Goal: Information Seeking & Learning: Learn about a topic

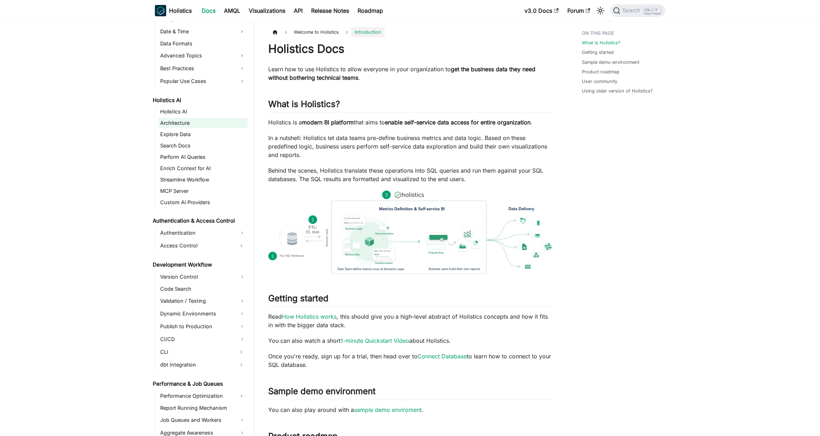
scroll to position [425, 0]
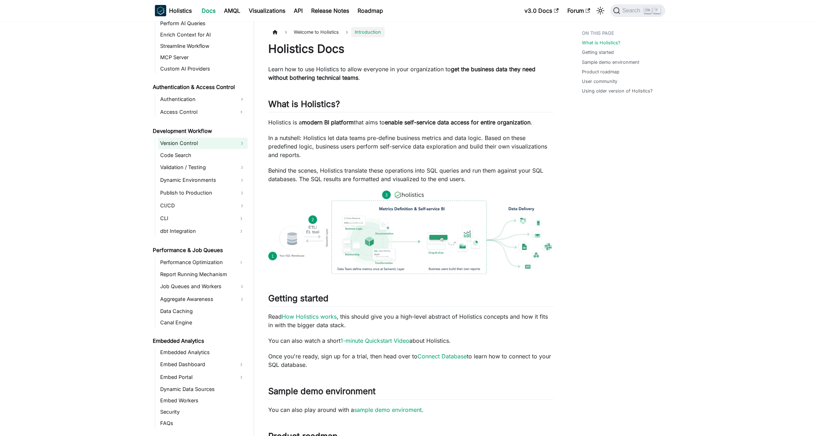
click at [217, 143] on link "Version Control" at bounding box center [203, 143] width 90 height 11
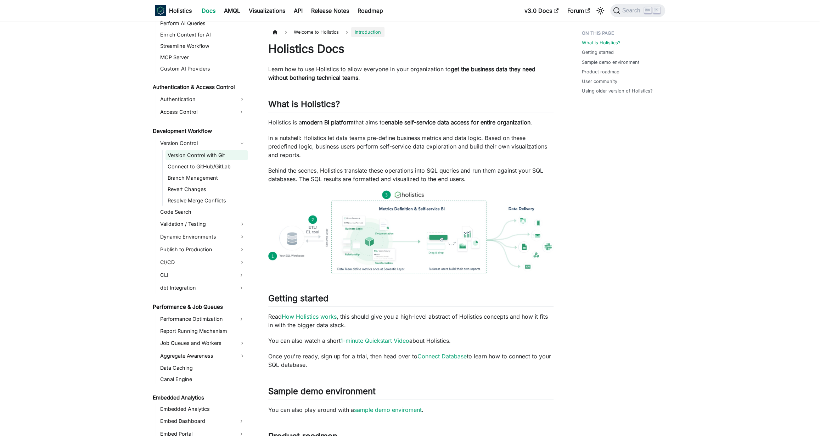
click at [215, 152] on link "Version Control with Git" at bounding box center [207, 155] width 82 height 10
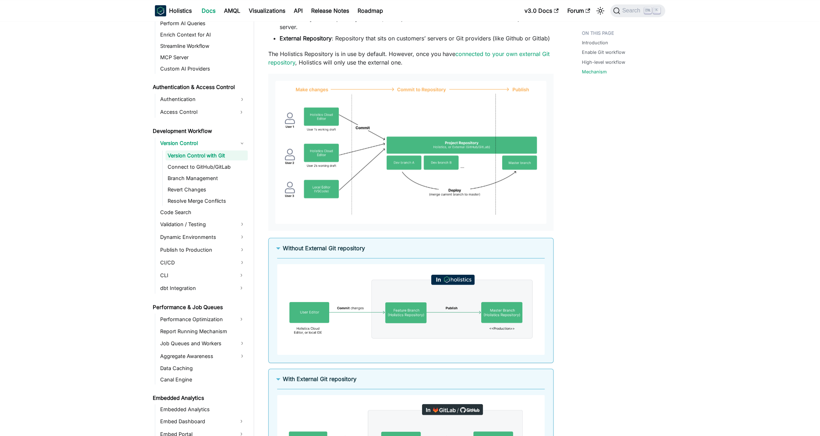
scroll to position [889, 0]
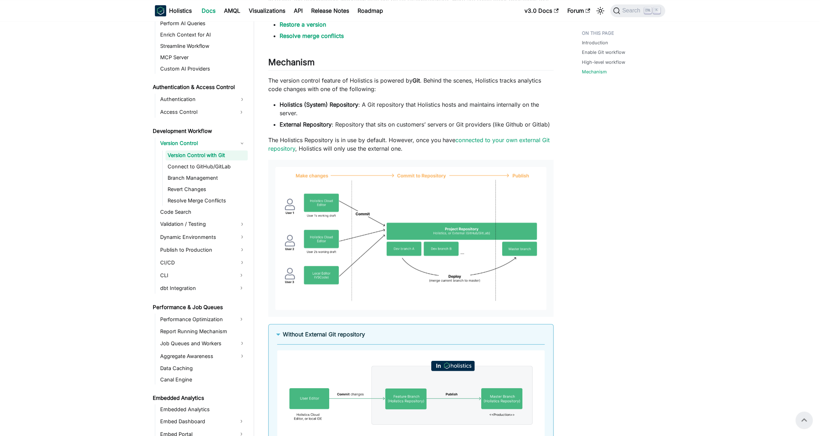
click at [344, 219] on img at bounding box center [410, 238] width 271 height 143
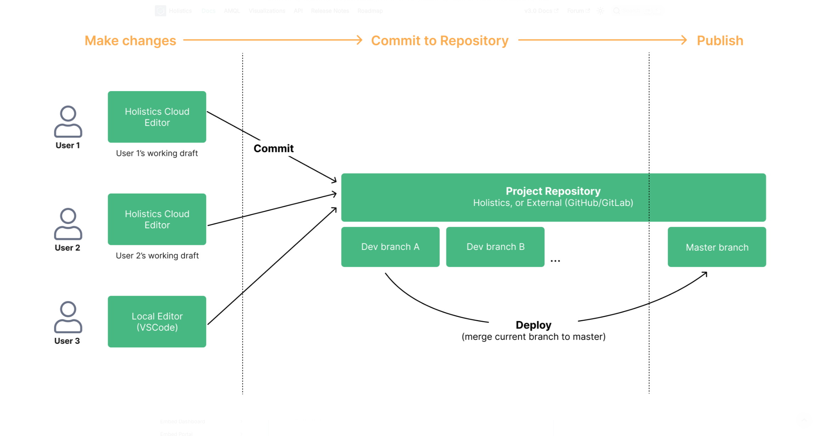
click at [310, 191] on img at bounding box center [410, 217] width 766 height 403
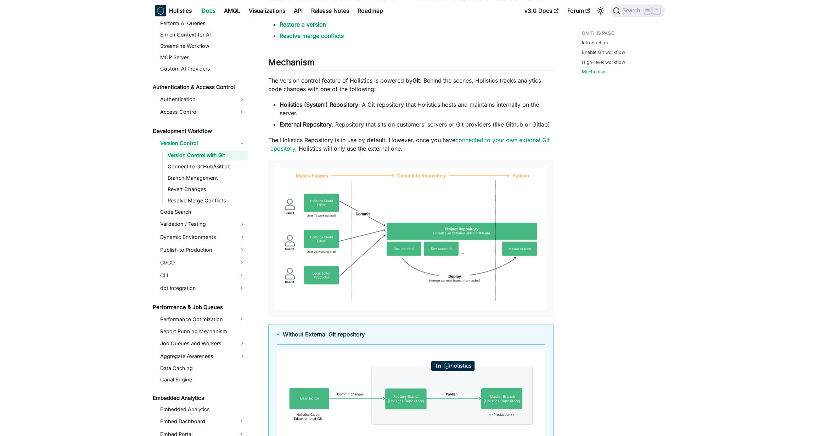
scroll to position [1083, 0]
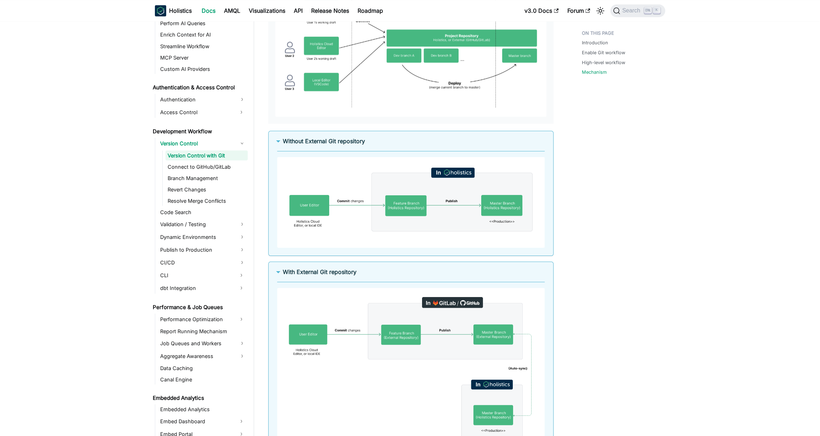
click at [363, 205] on img at bounding box center [411, 202] width 268 height 91
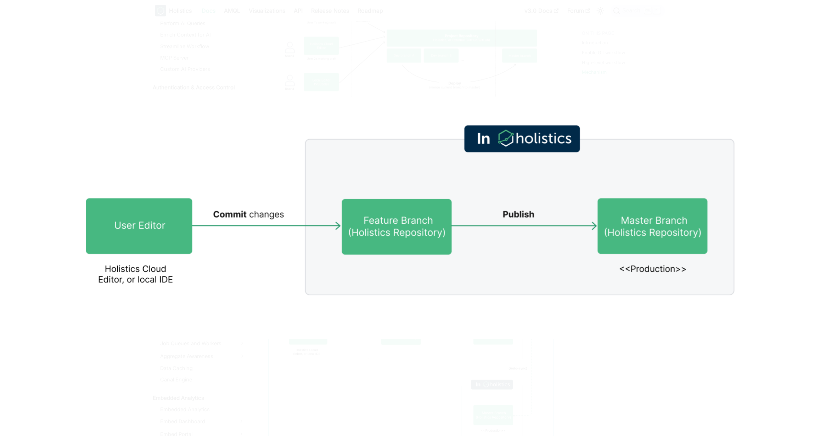
click at [274, 112] on img at bounding box center [410, 218] width 714 height 242
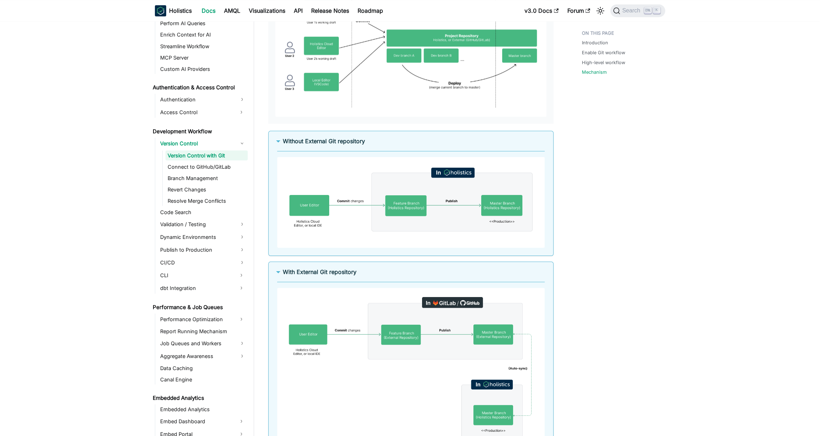
click at [437, 334] on img at bounding box center [411, 370] width 268 height 164
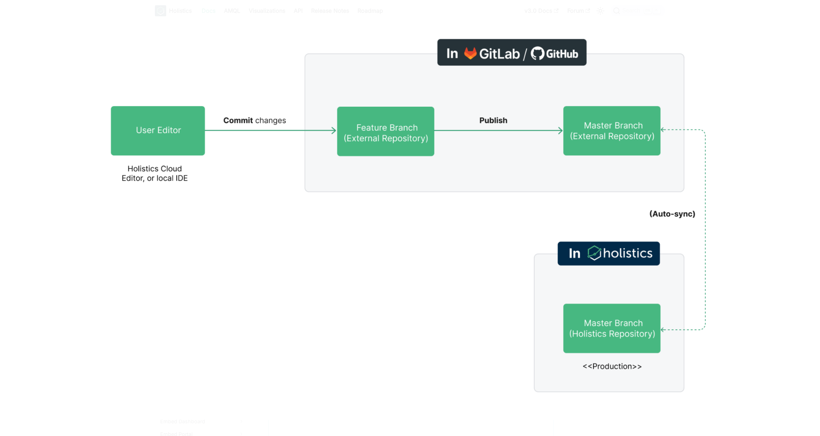
click at [757, 92] on div at bounding box center [410, 218] width 820 height 436
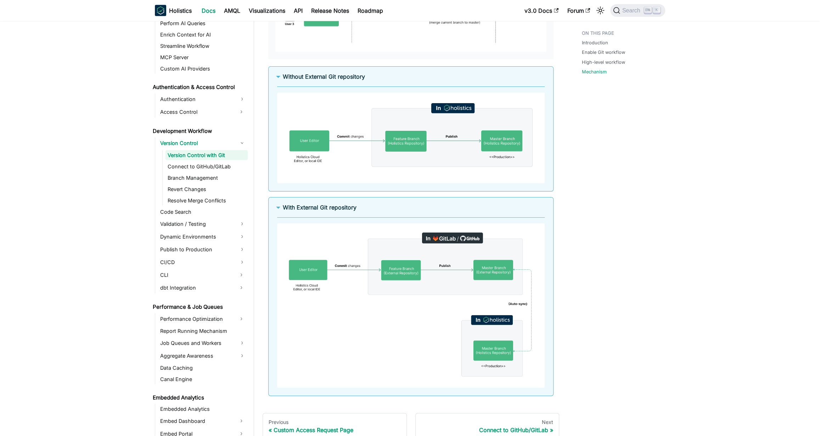
scroll to position [1213, 0]
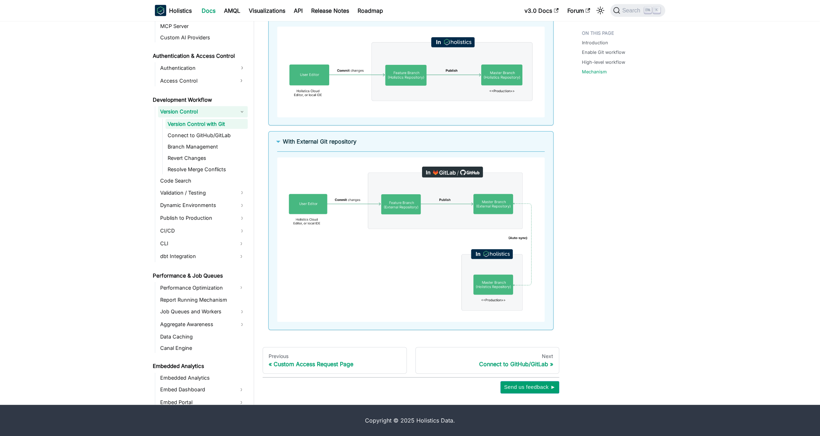
click at [219, 137] on link "Connect to GitHub/GitLab" at bounding box center [207, 135] width 82 height 10
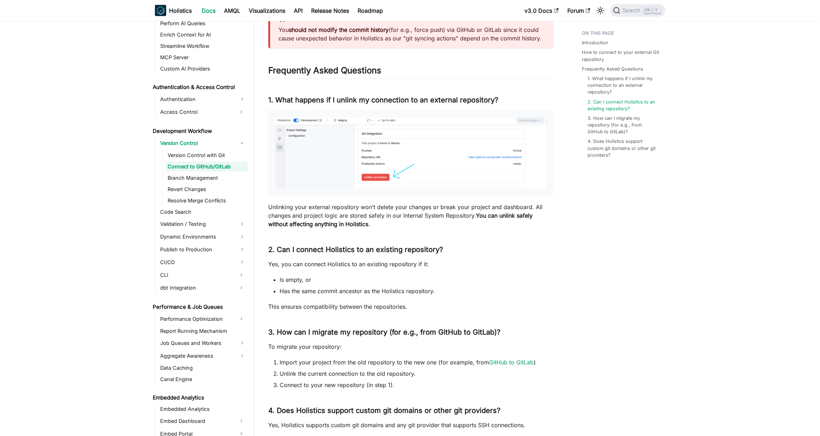
scroll to position [1255, 0]
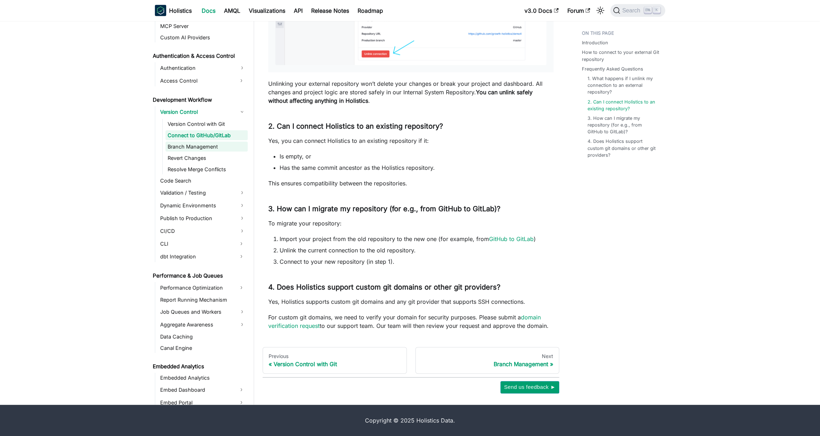
click at [209, 147] on link "Branch Management" at bounding box center [207, 147] width 82 height 10
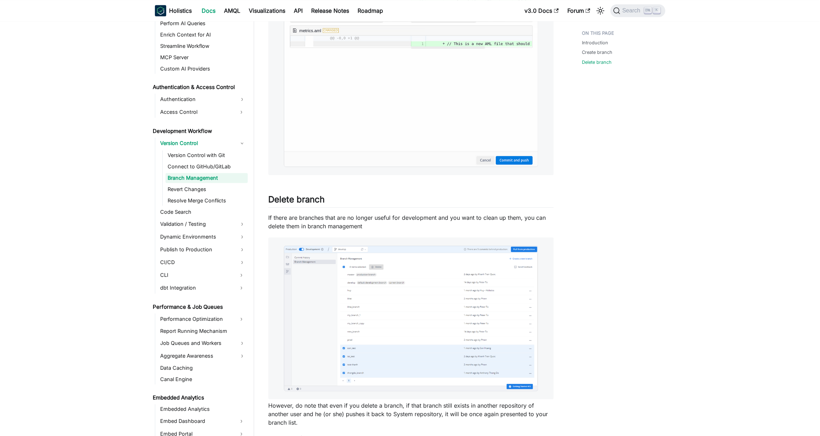
scroll to position [686, 0]
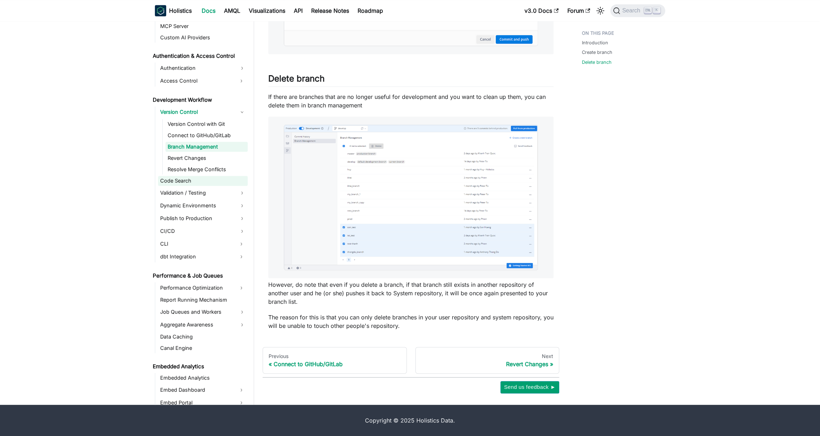
click at [197, 182] on link "Code Search" at bounding box center [203, 181] width 90 height 10
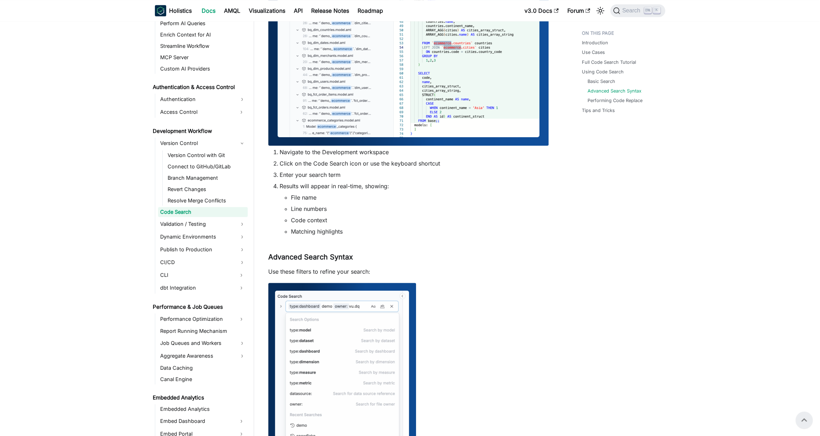
scroll to position [348, 0]
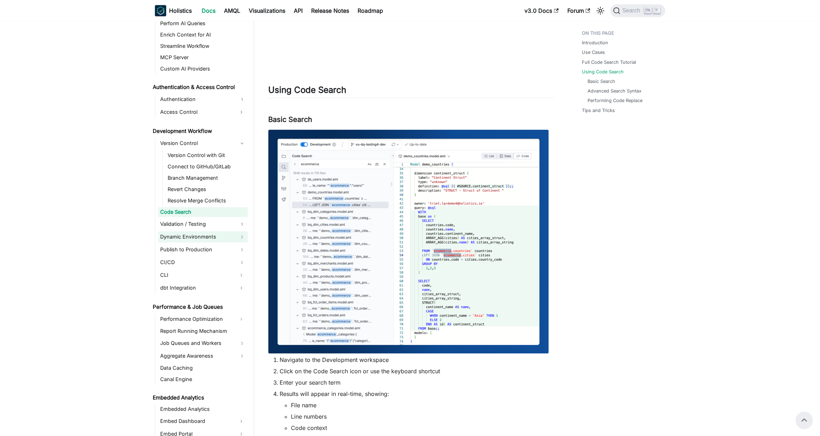
click at [220, 235] on link "Dynamic Environments" at bounding box center [203, 236] width 90 height 11
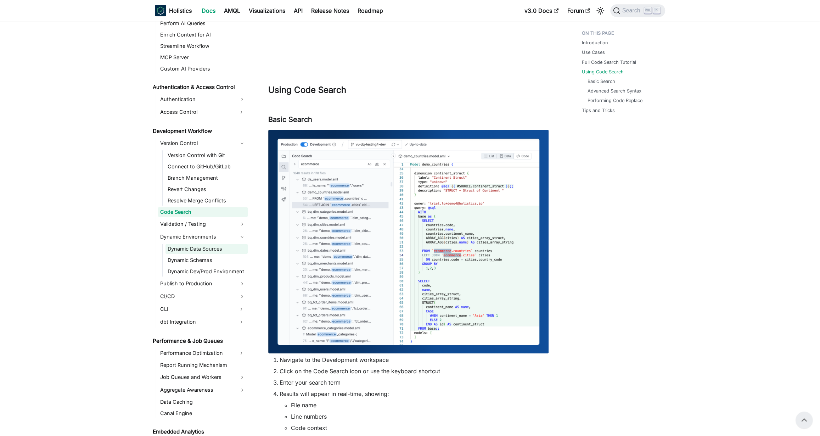
click at [216, 247] on link "Dynamic Data Sources" at bounding box center [207, 249] width 82 height 10
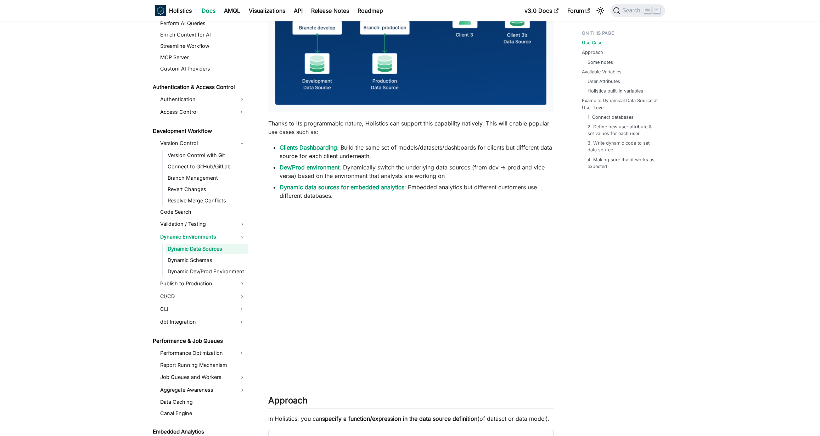
scroll to position [425, 0]
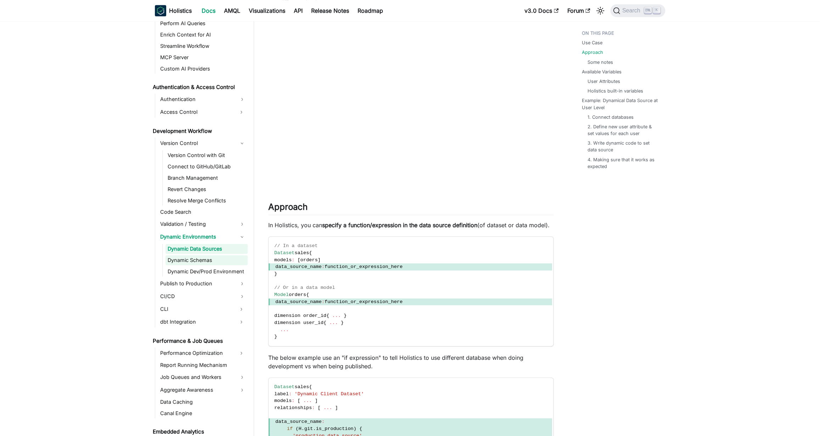
click at [227, 259] on link "Dynamic Schemas" at bounding box center [207, 260] width 82 height 10
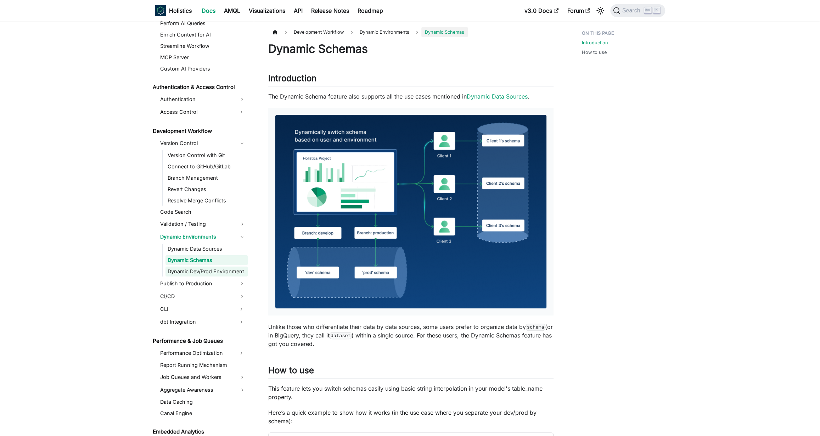
click at [217, 275] on link "Dynamic Dev/Prod Environment" at bounding box center [207, 272] width 82 height 10
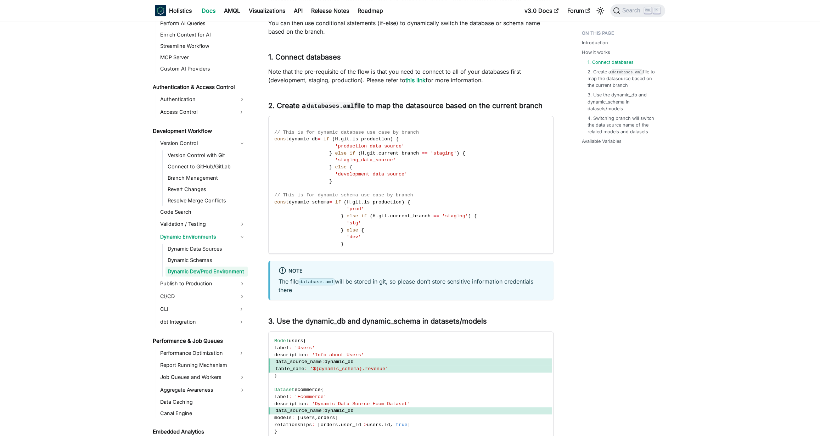
scroll to position [734, 0]
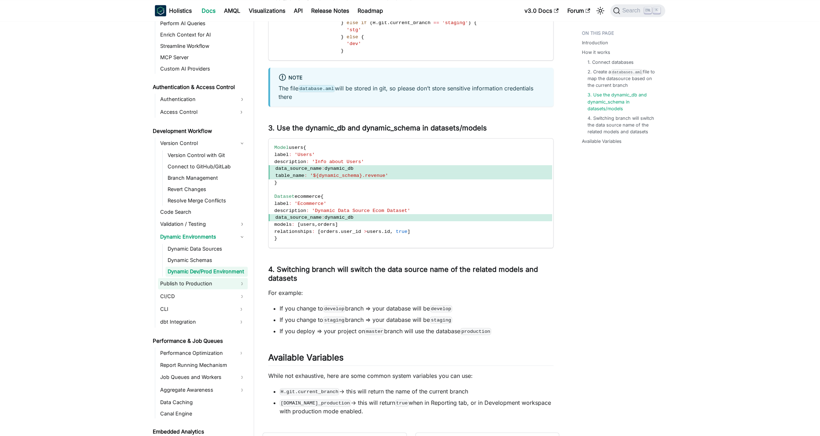
click at [217, 284] on link "Publish to Production" at bounding box center [203, 283] width 90 height 11
click at [209, 295] on link "Code Deployment" at bounding box center [207, 296] width 82 height 10
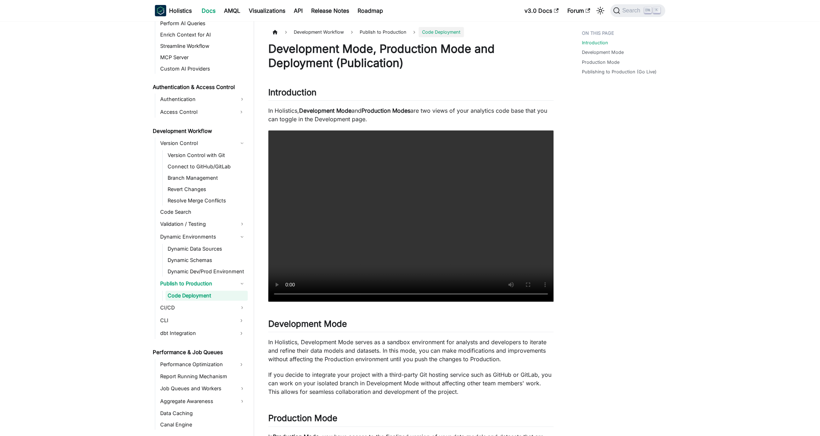
scroll to position [657, 0]
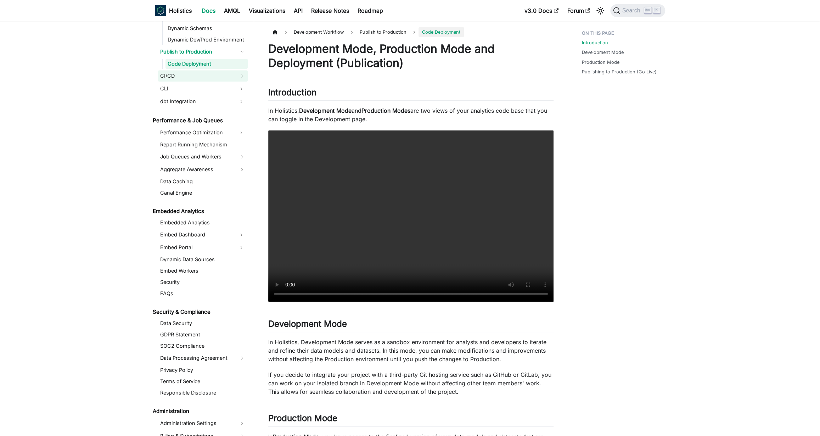
click at [209, 74] on link "CI/CD" at bounding box center [203, 75] width 90 height 11
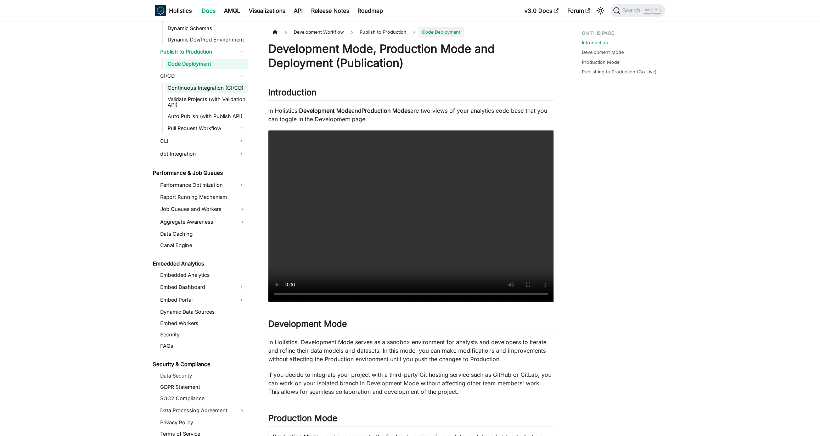
click at [202, 85] on link "Continuous Integration (CI/CD)" at bounding box center [207, 88] width 82 height 10
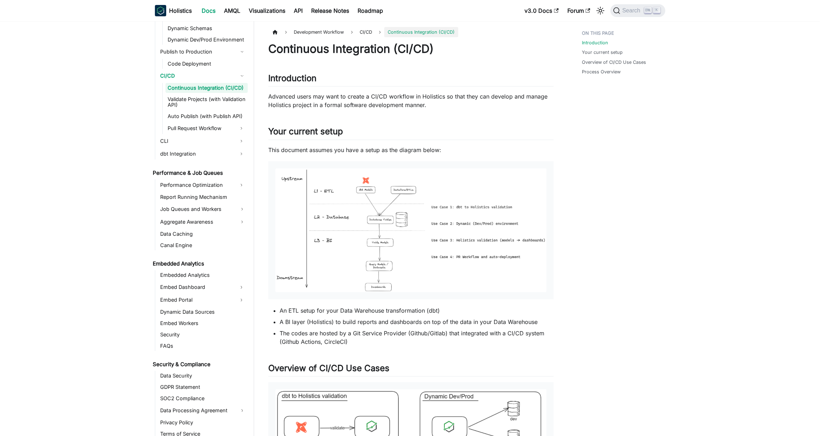
click at [371, 216] on img at bounding box center [410, 230] width 271 height 124
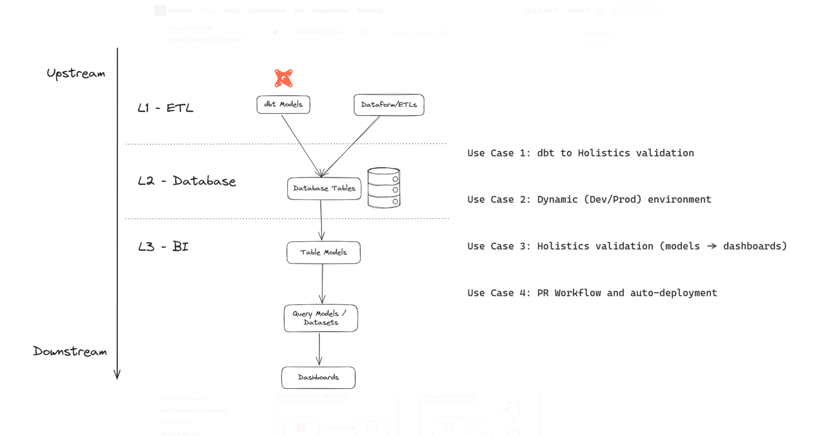
click at [444, 220] on img at bounding box center [409, 218] width 761 height 348
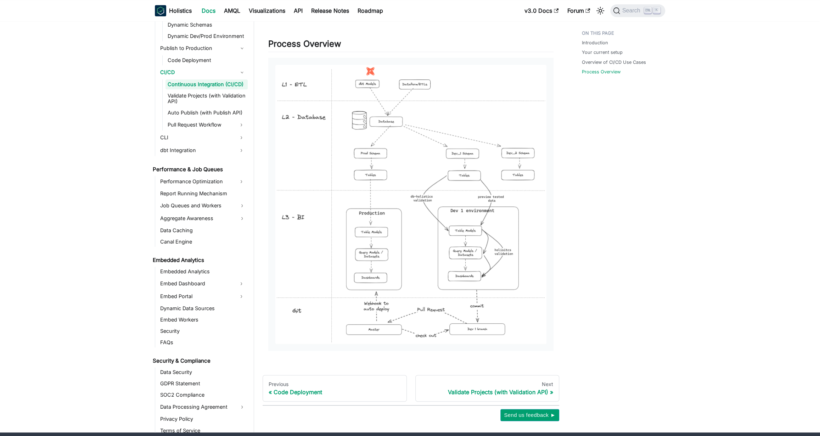
scroll to position [696, 0]
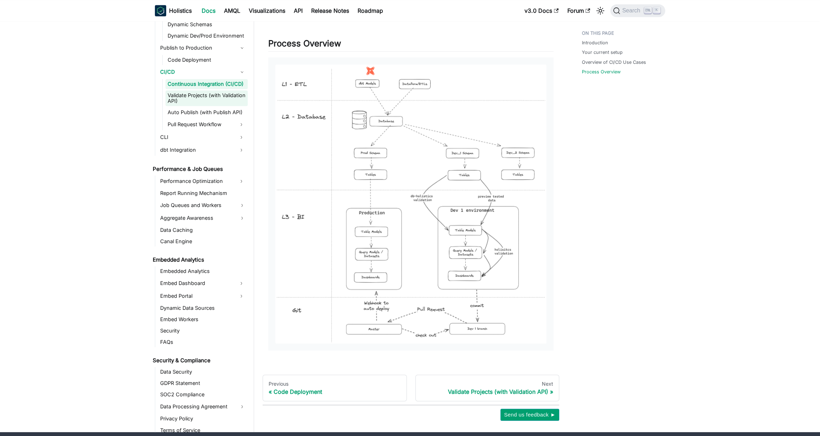
click at [213, 94] on link "Validate Projects (with Validation API)" at bounding box center [207, 98] width 82 height 16
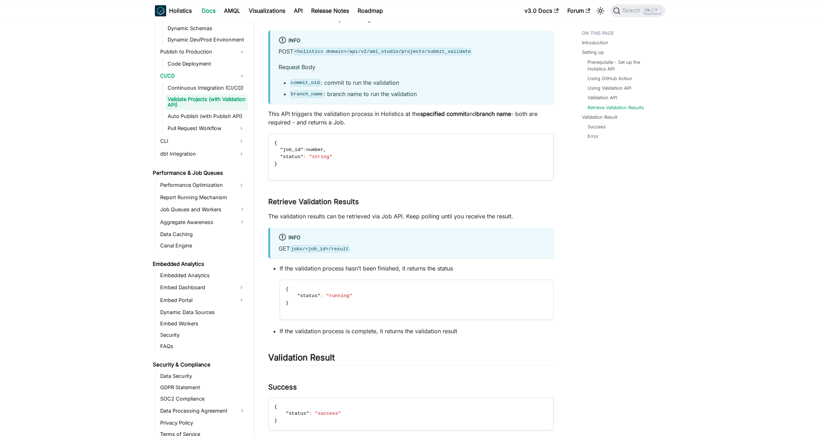
scroll to position [1141, 0]
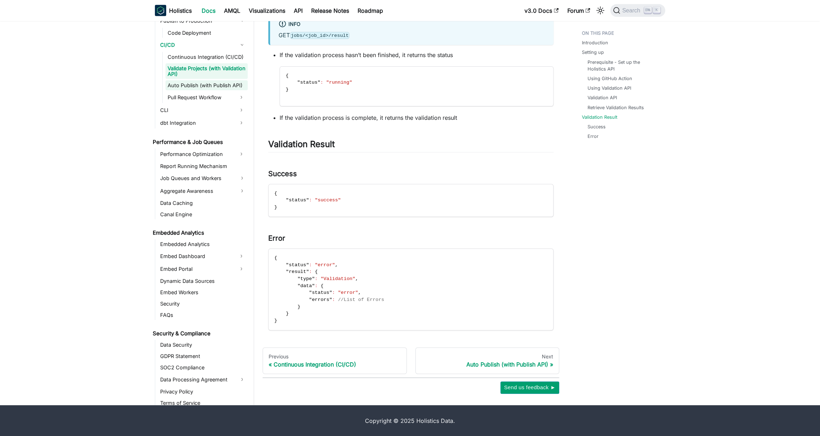
click at [223, 86] on link "Auto Publish (with Publish API)" at bounding box center [207, 85] width 82 height 10
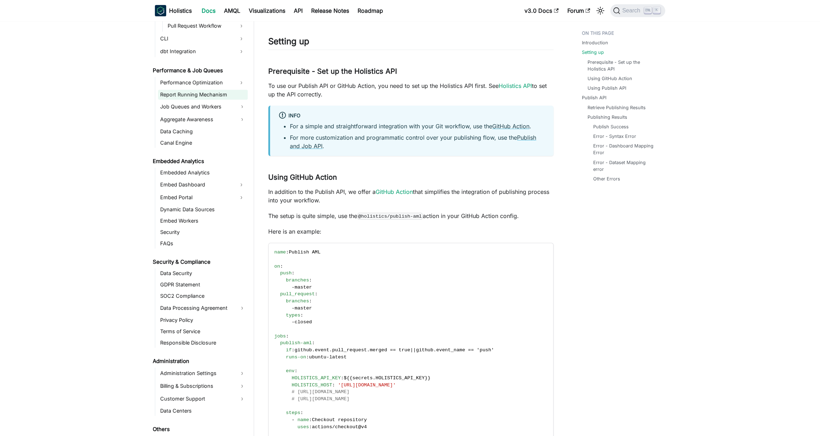
scroll to position [631, 0]
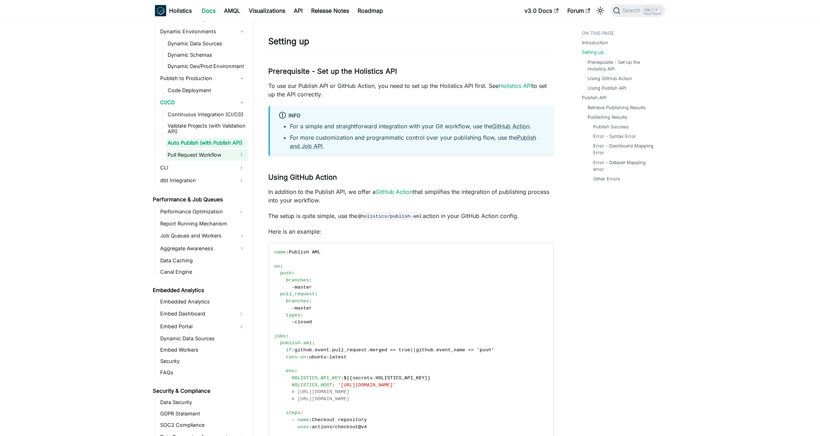
click at [198, 153] on link "Pull Request Workflow" at bounding box center [200, 154] width 69 height 11
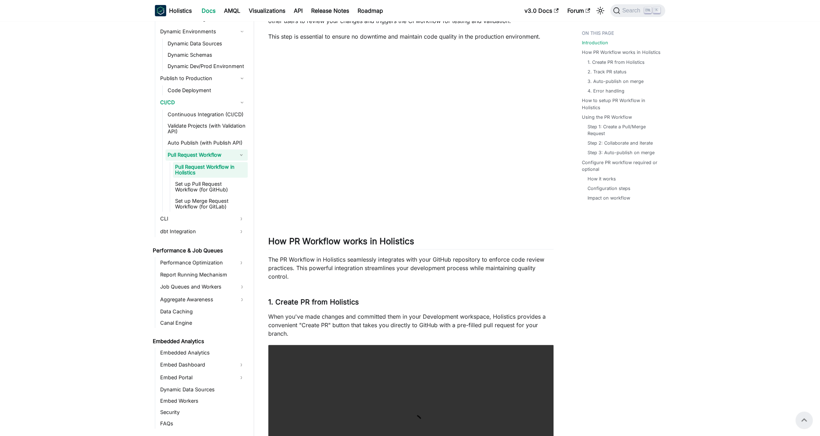
scroll to position [155, 0]
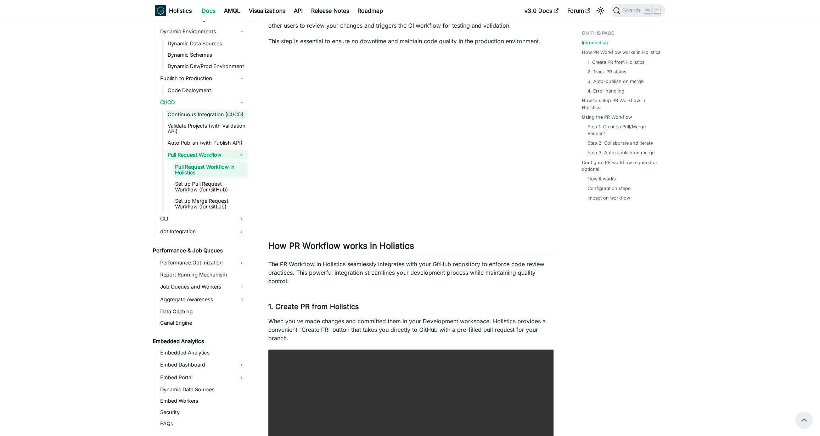
click at [213, 113] on link "Continuous Integration (CI/CD)" at bounding box center [207, 115] width 82 height 10
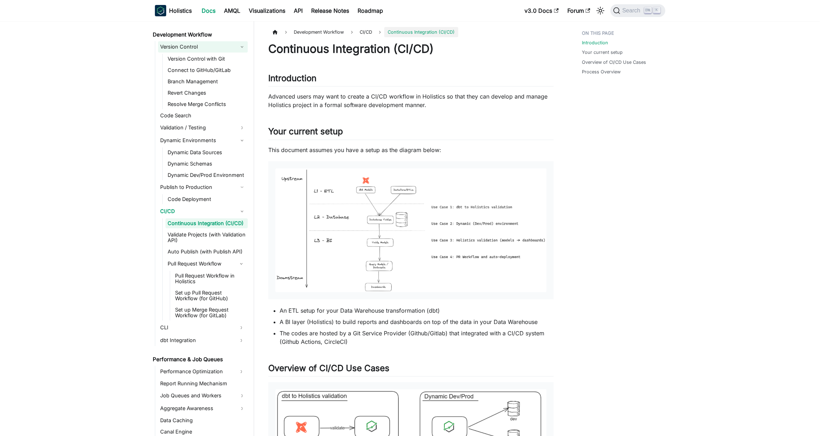
scroll to position [437, 0]
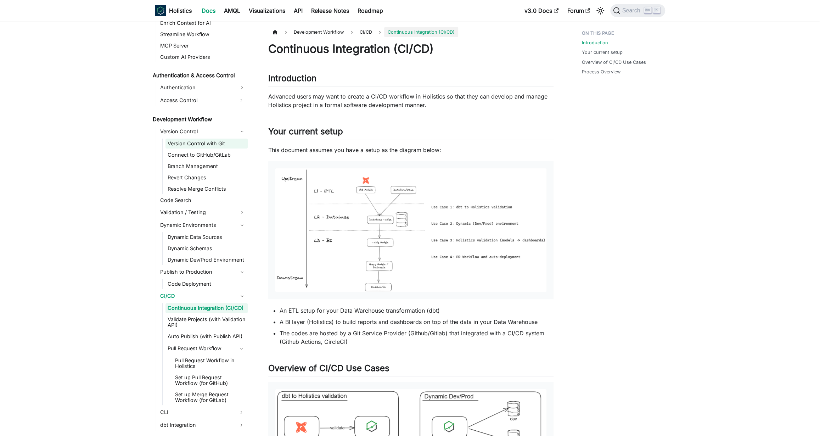
click at [209, 140] on link "Version Control with Git" at bounding box center [207, 144] width 82 height 10
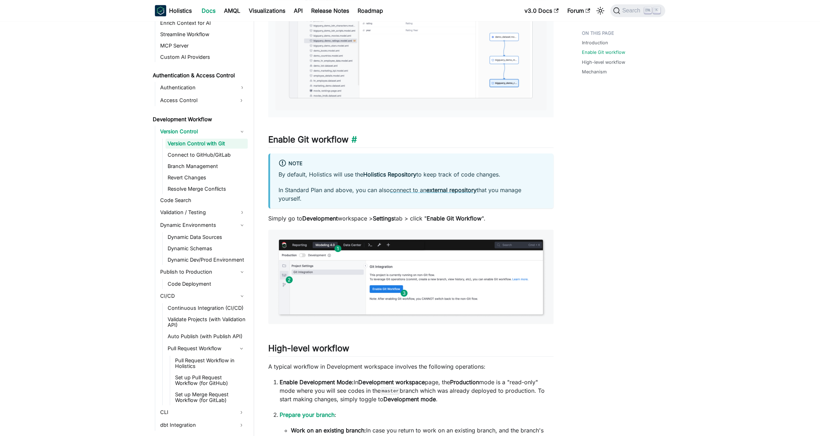
scroll to position [348, 0]
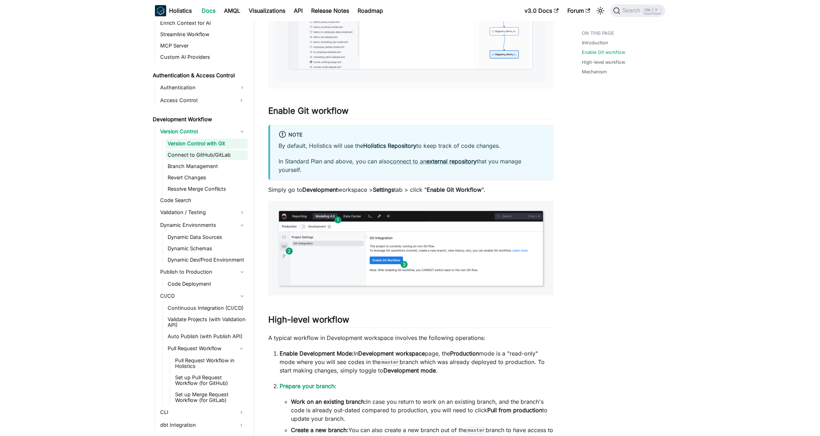
click at [205, 154] on link "Connect to GitHub/GitLab" at bounding box center [207, 155] width 82 height 10
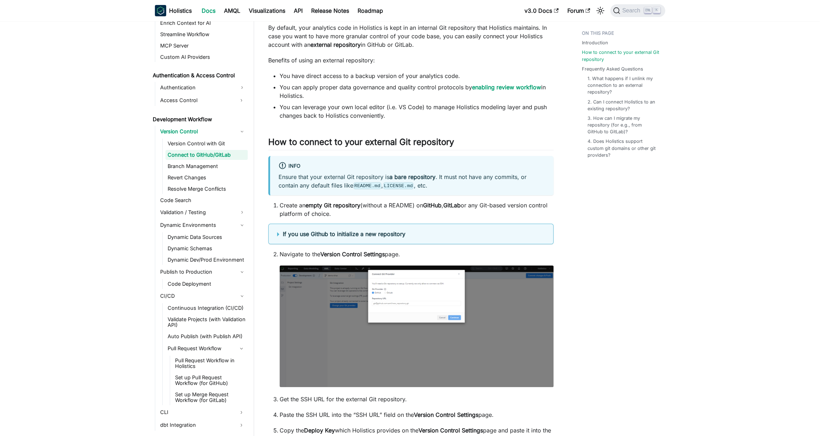
scroll to position [232, 0]
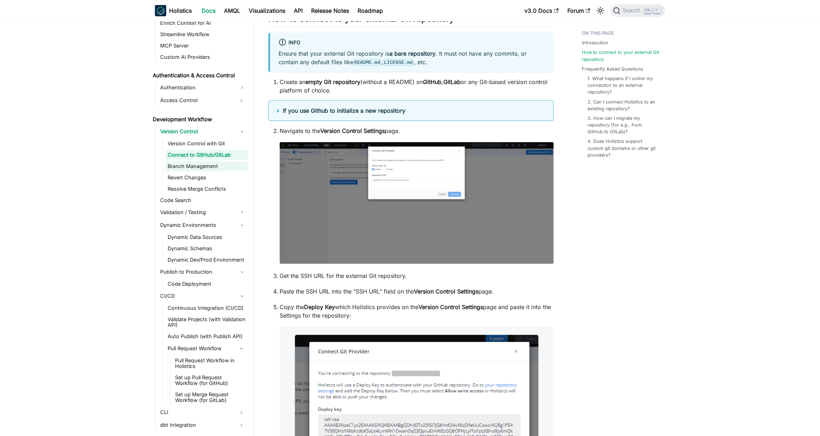
click at [202, 166] on link "Branch Management" at bounding box center [207, 166] width 82 height 10
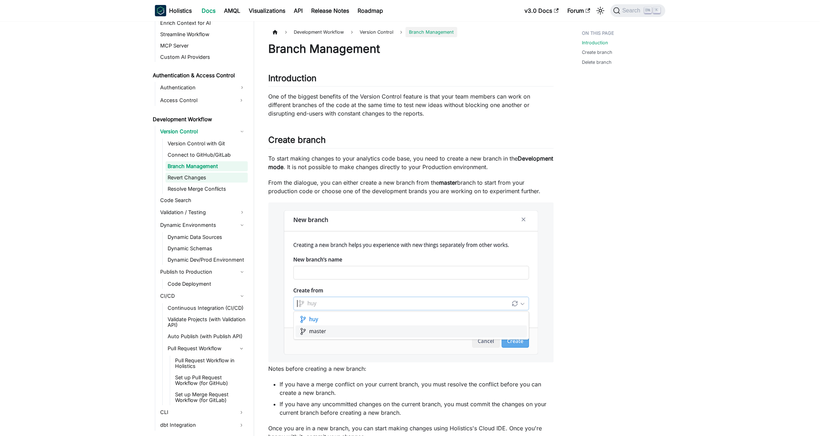
click at [209, 180] on link "Revert Changes" at bounding box center [207, 178] width 82 height 10
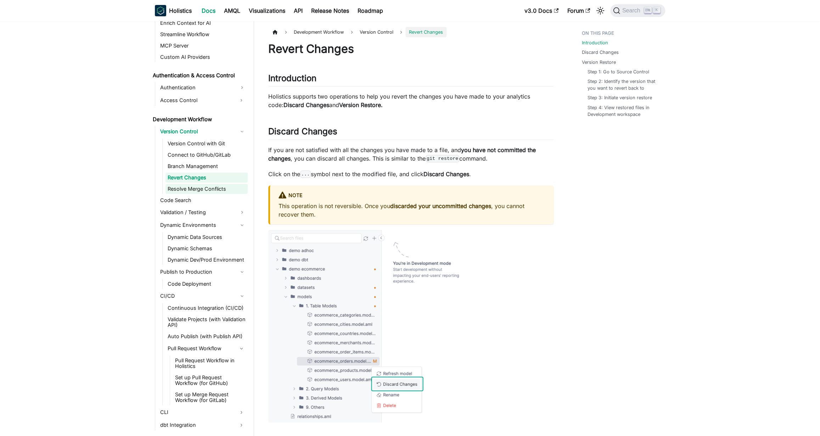
click at [213, 184] on link "Resolve Merge Conflicts" at bounding box center [207, 189] width 82 height 10
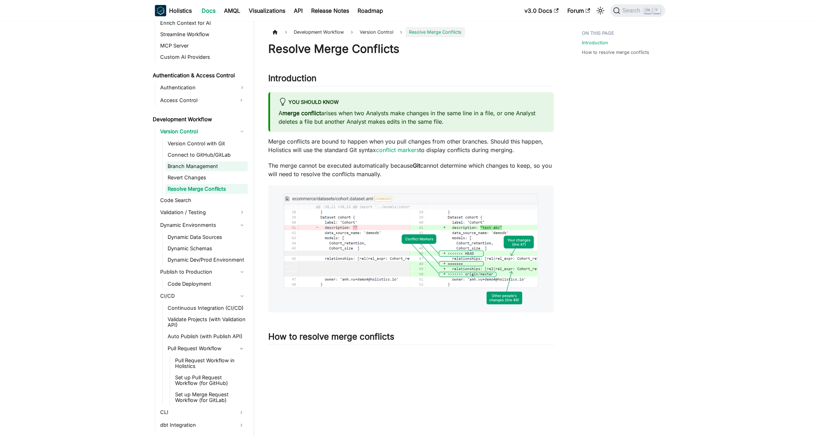
click at [209, 166] on link "Branch Management" at bounding box center [207, 166] width 82 height 10
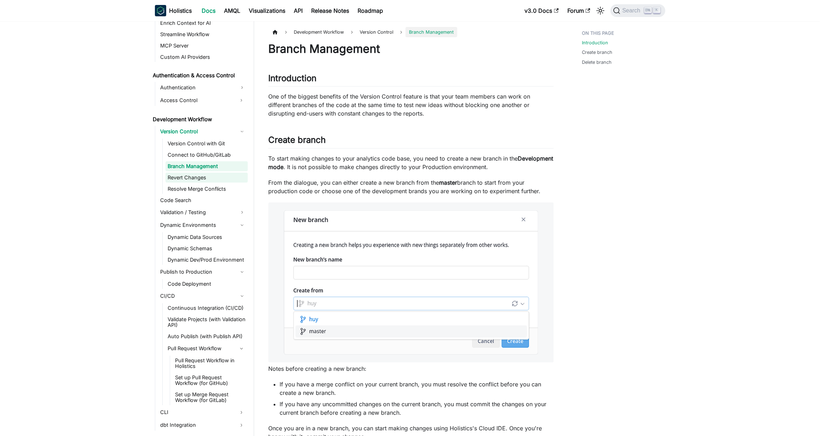
click at [204, 176] on link "Revert Changes" at bounding box center [207, 178] width 82 height 10
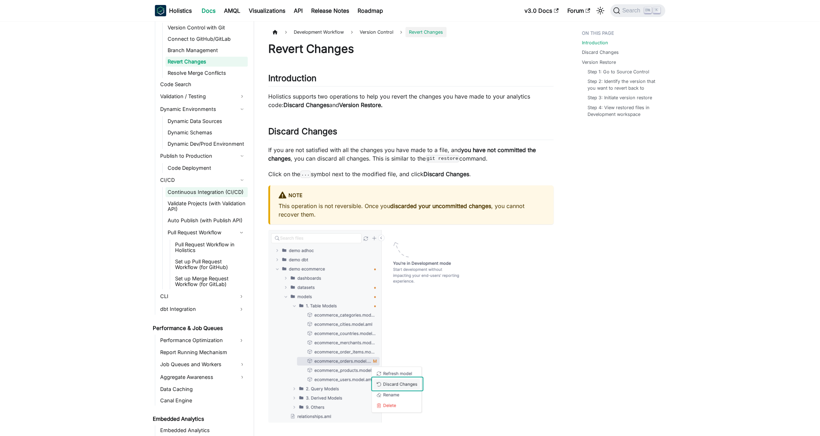
scroll to position [398, 0]
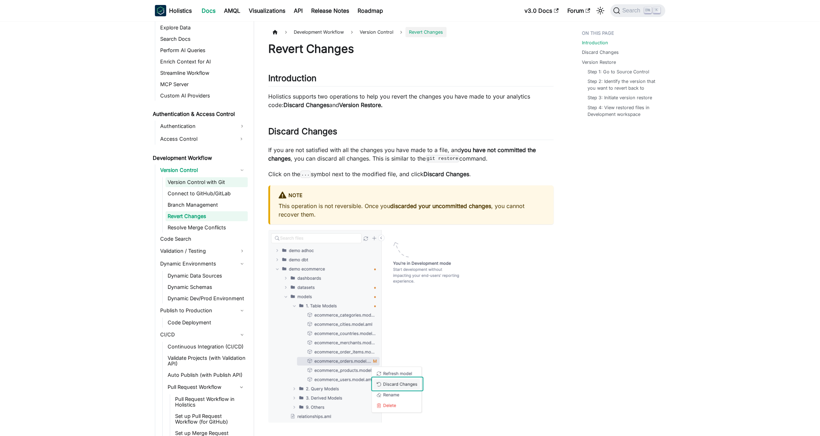
click at [214, 180] on link "Version Control with Git" at bounding box center [207, 182] width 82 height 10
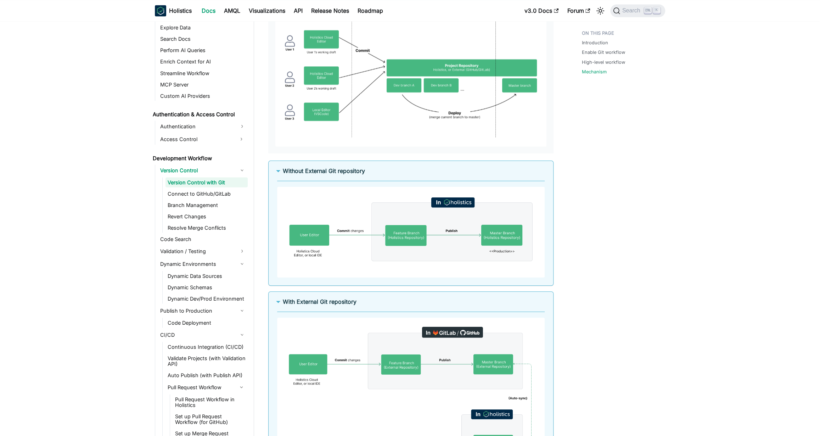
scroll to position [1121, 0]
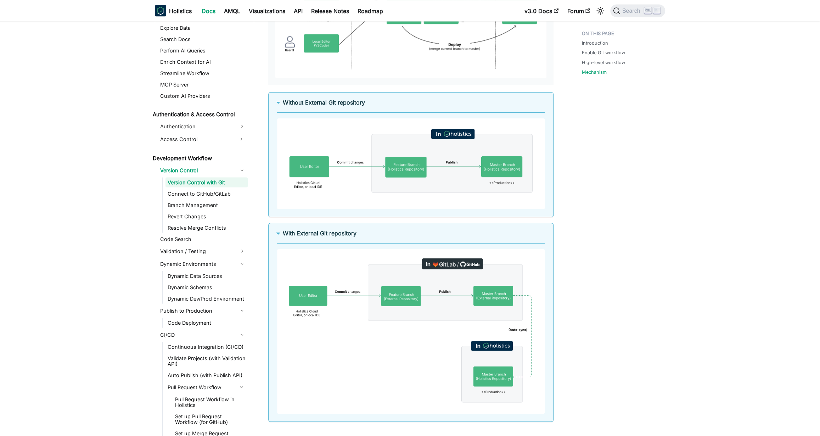
click at [367, 164] on img at bounding box center [411, 163] width 268 height 91
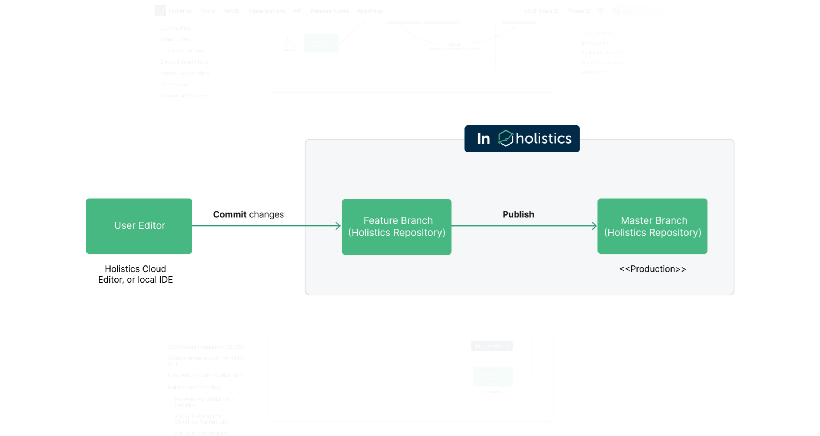
click at [526, 180] on img at bounding box center [410, 218] width 714 height 242
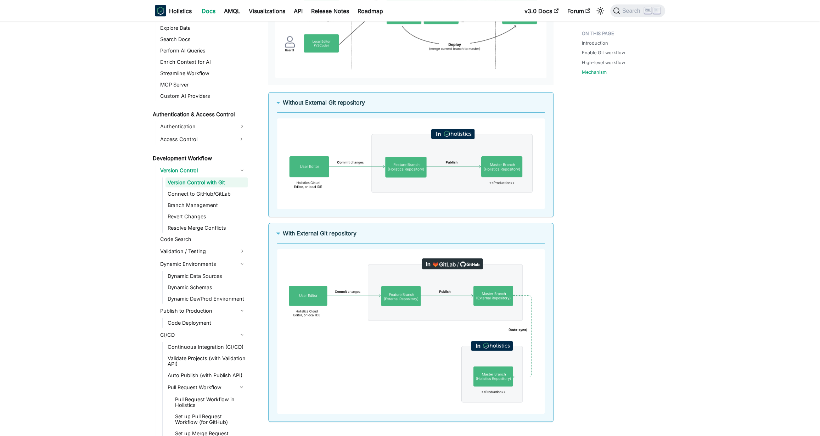
click at [418, 174] on img at bounding box center [411, 163] width 268 height 91
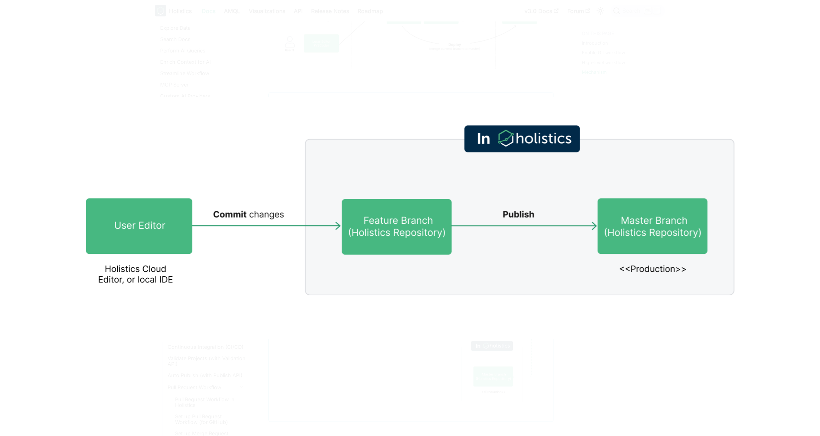
click at [676, 106] on img at bounding box center [410, 218] width 714 height 242
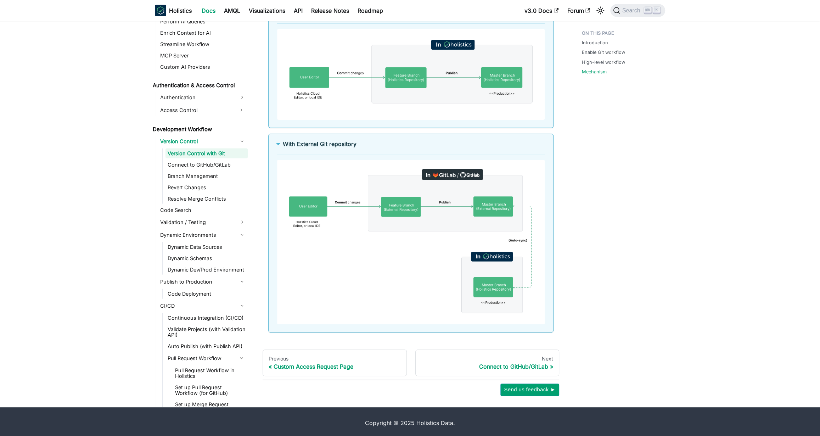
scroll to position [1213, 0]
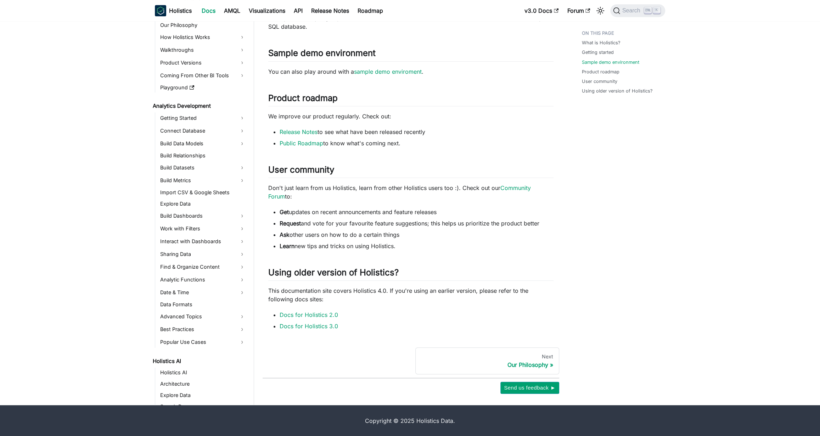
click at [593, 67] on ul "What is Holistics? Getting started Sample demo environment Product roadmap User…" at bounding box center [620, 63] width 88 height 73
click at [596, 69] on link "Product roadmap" at bounding box center [602, 71] width 38 height 7
click at [603, 83] on link "User community" at bounding box center [600, 81] width 35 height 7
click at [616, 92] on link "Using older version of Holistics?" at bounding box center [618, 91] width 71 height 7
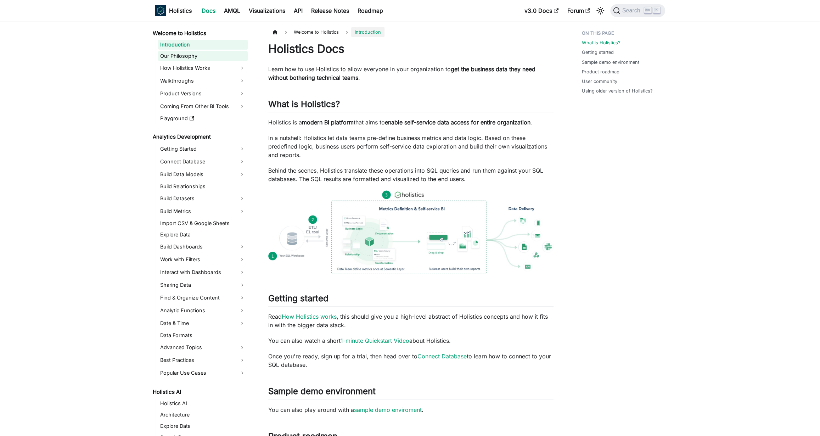
click at [222, 56] on link "Our Philosophy" at bounding box center [203, 56] width 90 height 10
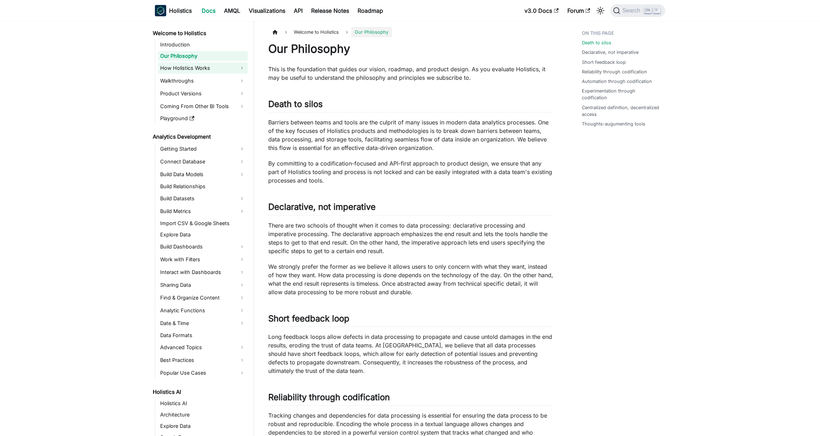
click at [216, 66] on link "How Holistics Works" at bounding box center [203, 67] width 90 height 11
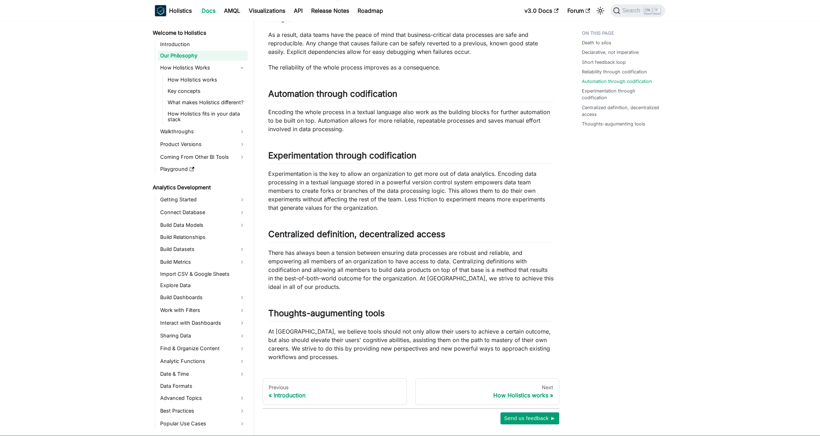
scroll to position [452, 0]
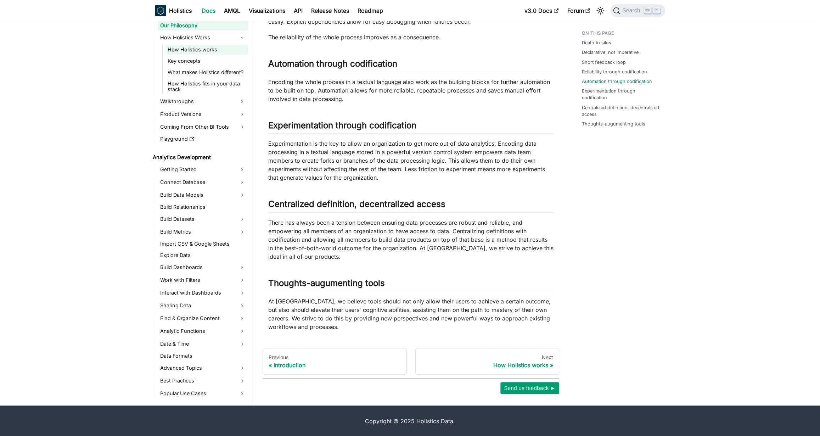
click at [212, 46] on link "How Holistics works" at bounding box center [207, 50] width 82 height 10
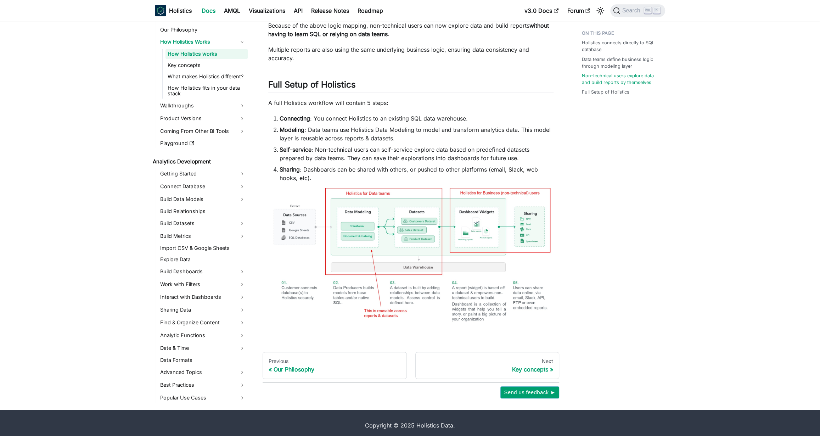
scroll to position [347, 0]
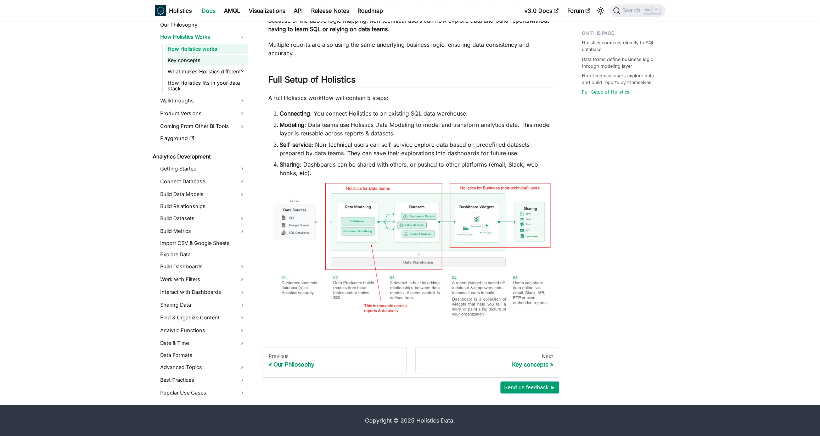
click at [214, 60] on link "Key concepts" at bounding box center [207, 60] width 82 height 10
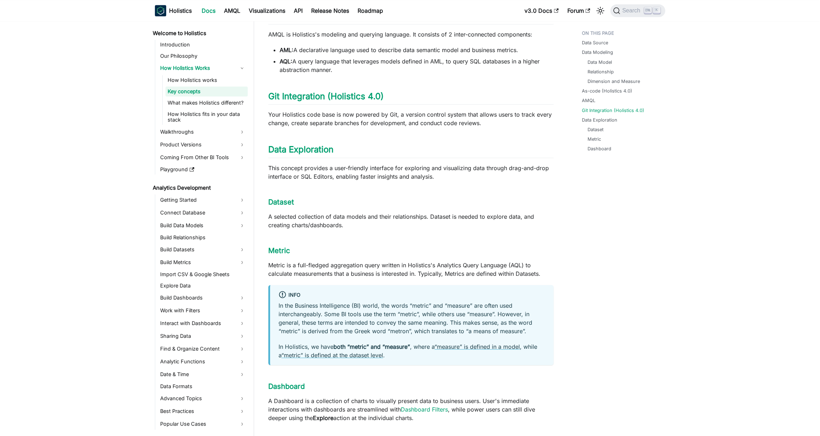
scroll to position [656, 0]
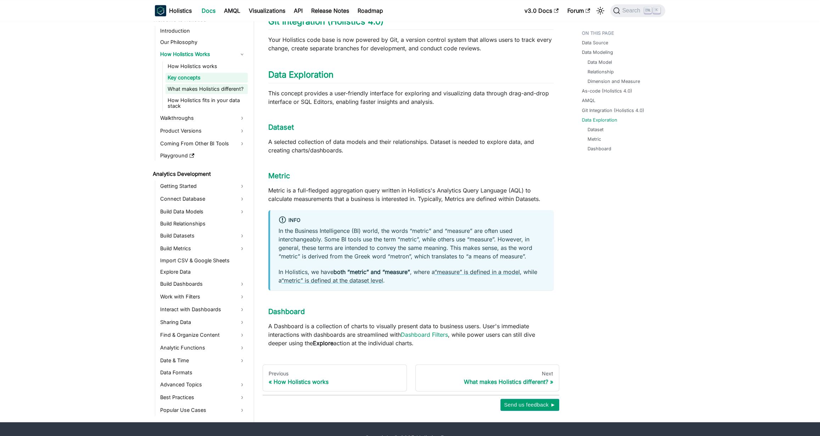
click at [219, 84] on link "What makes Holistics different?" at bounding box center [207, 89] width 82 height 10
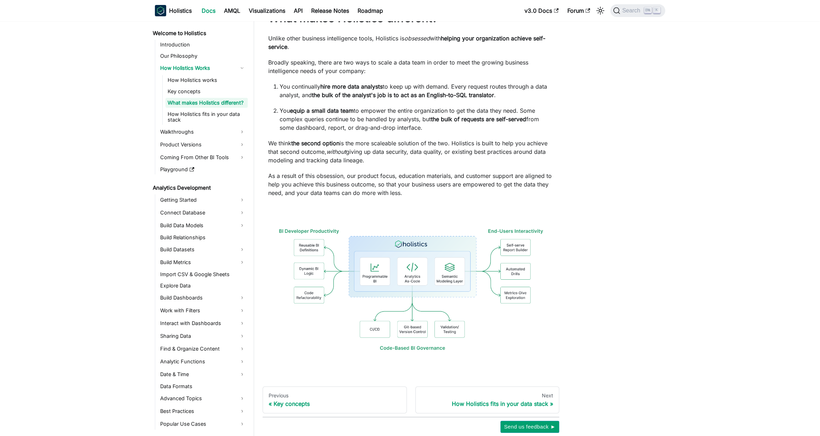
scroll to position [70, 0]
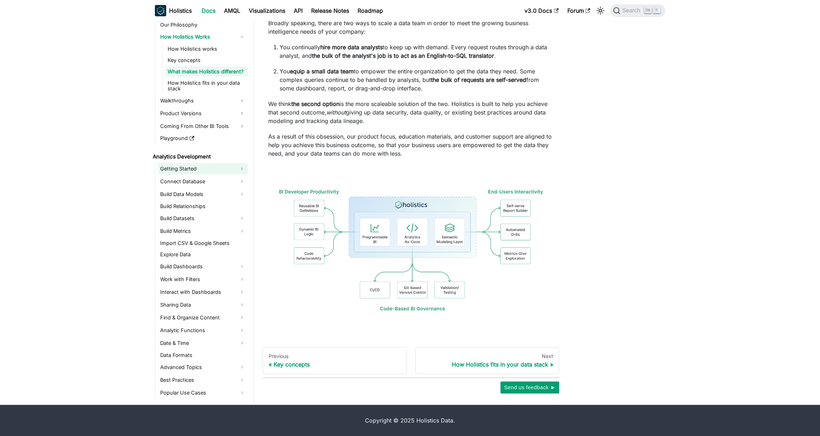
click at [215, 167] on link "Getting Started" at bounding box center [203, 168] width 90 height 11
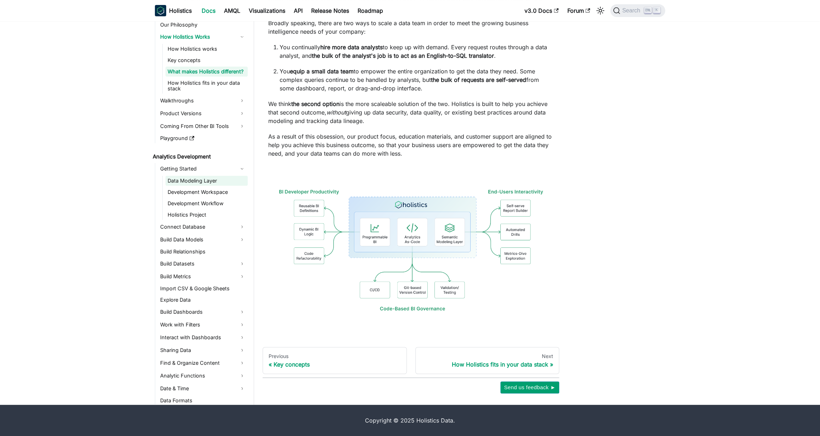
click at [209, 182] on link "Data Modeling Layer" at bounding box center [207, 181] width 82 height 10
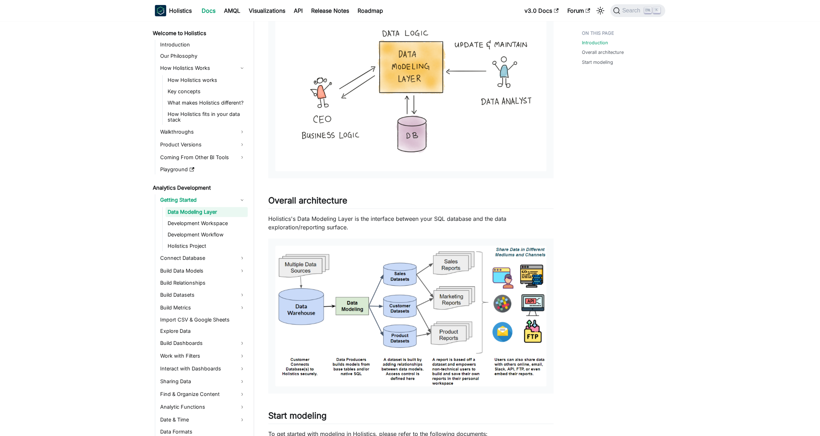
scroll to position [290, 0]
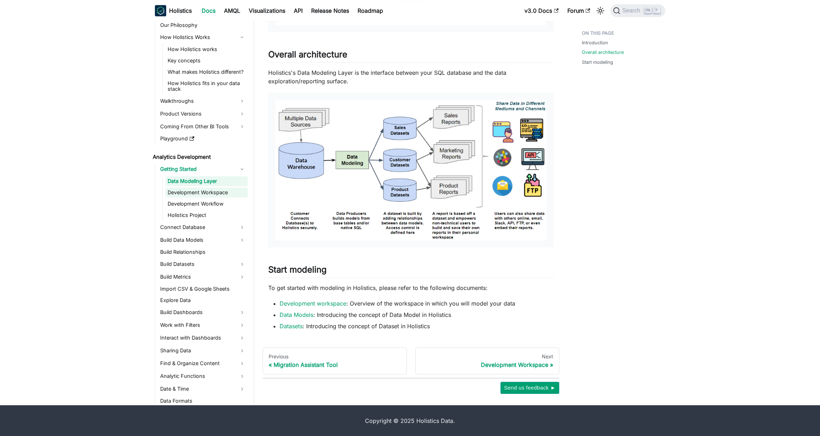
click at [204, 193] on link "Development Workspace" at bounding box center [207, 193] width 82 height 10
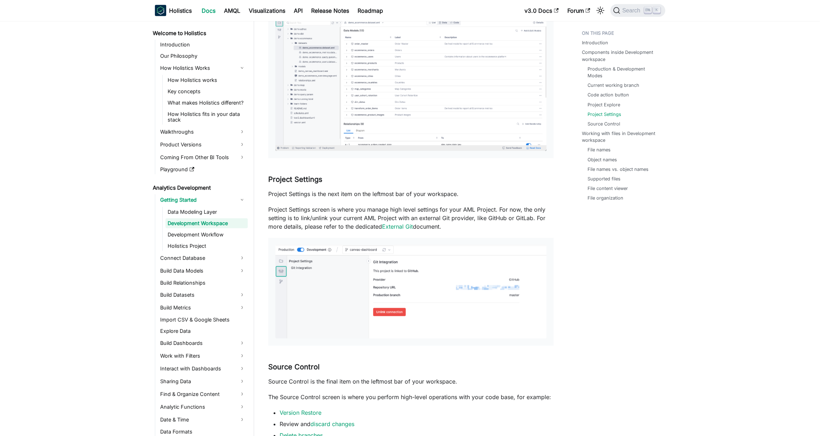
scroll to position [1276, 0]
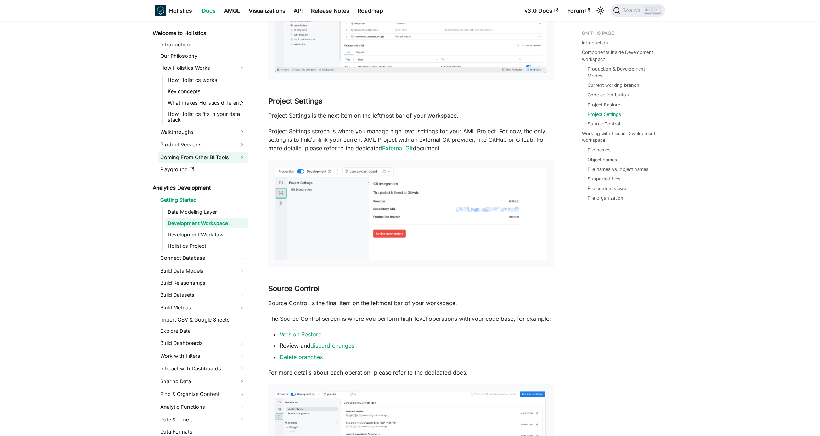
click at [203, 158] on link "Coming From Other BI Tools" at bounding box center [203, 157] width 90 height 11
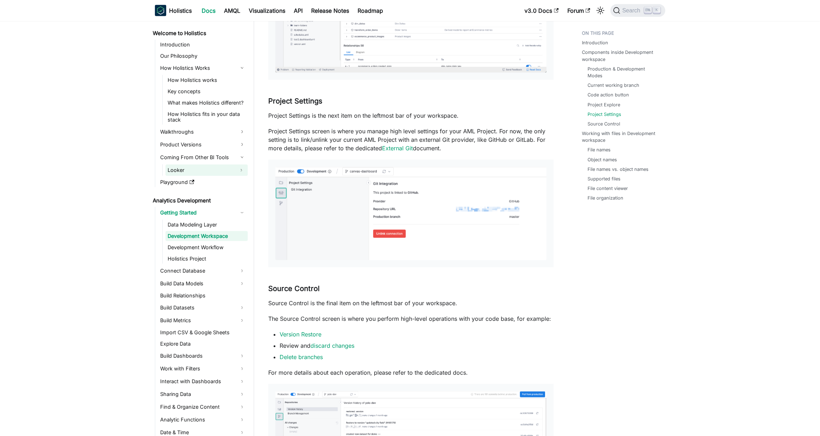
click at [222, 171] on link "Looker" at bounding box center [200, 169] width 69 height 11
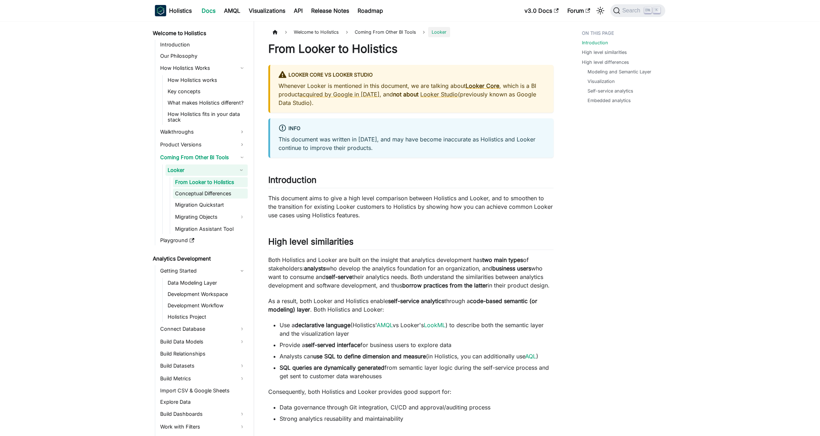
click at [220, 197] on link "Conceptual Differences" at bounding box center [210, 194] width 75 height 10
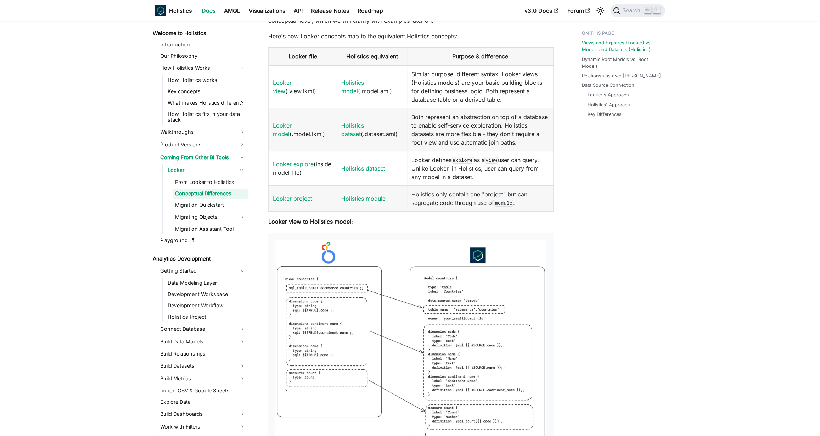
scroll to position [270, 0]
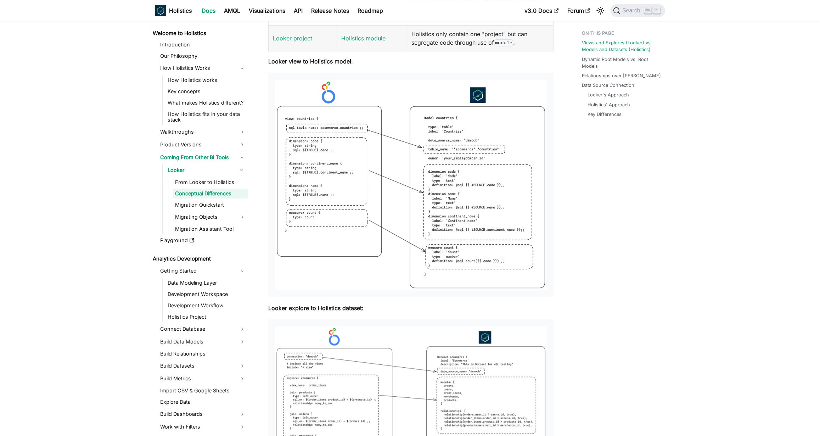
drag, startPoint x: 617, startPoint y: 218, endPoint x: 713, endPoint y: 180, distance: 102.5
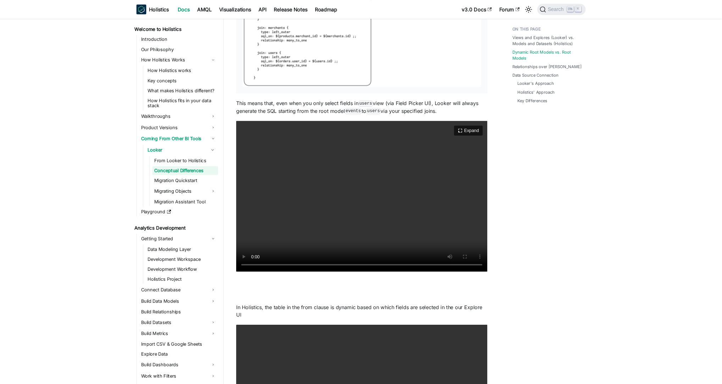
scroll to position [1005, 0]
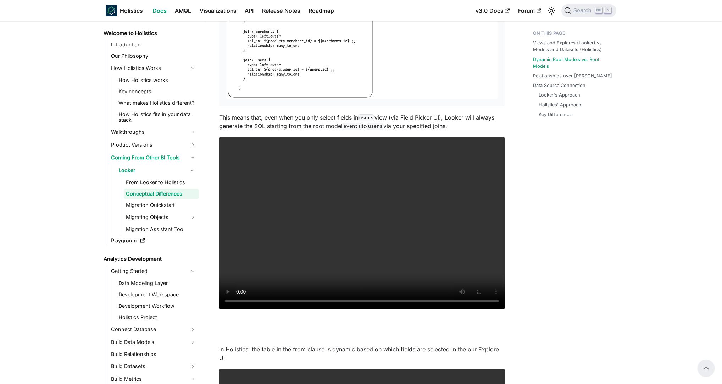
click at [404, 318] on div "Conceptual Differences If you come from Looker background, learn the difference…" at bounding box center [361, 319] width 285 height 2564
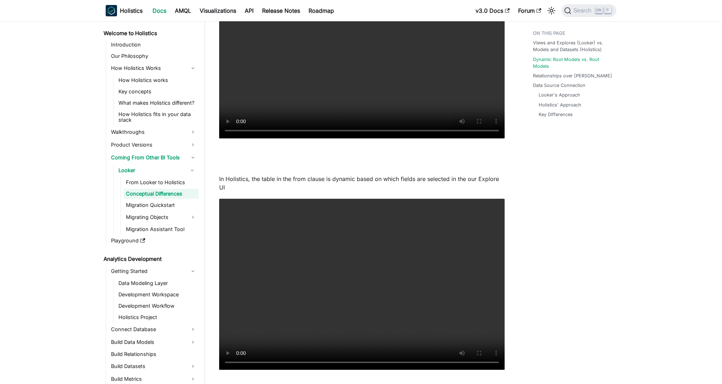
click at [537, 155] on div "Views and Explores (Looker) vs. Models and Datasets (Holistics) Dynamic Root Mo…" at bounding box center [571, 173] width 105 height 2642
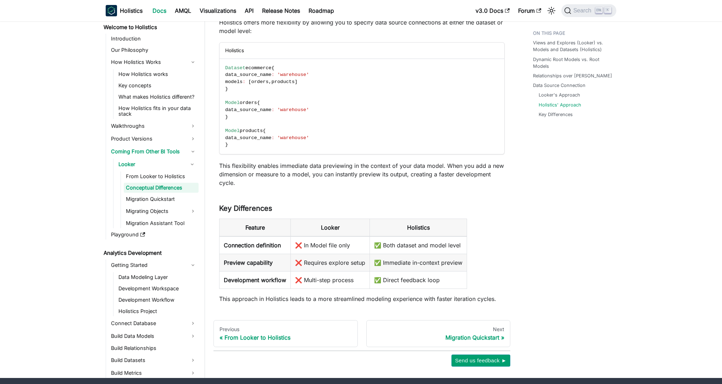
scroll to position [2334, 0]
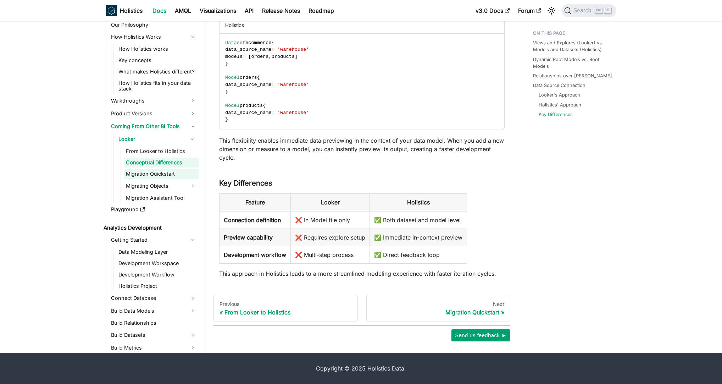
click at [157, 176] on link "Migration Quickstart" at bounding box center [161, 174] width 75 height 10
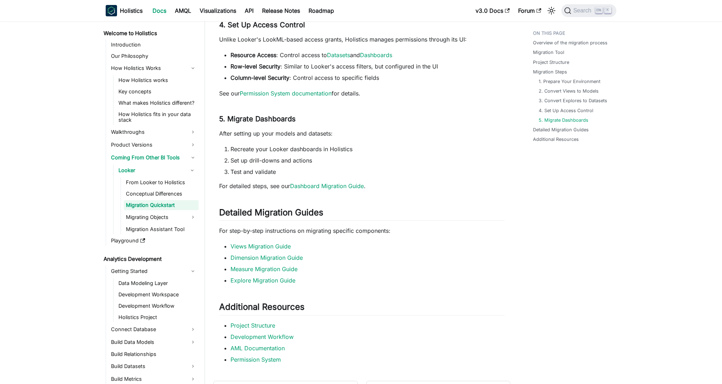
scroll to position [1207, 0]
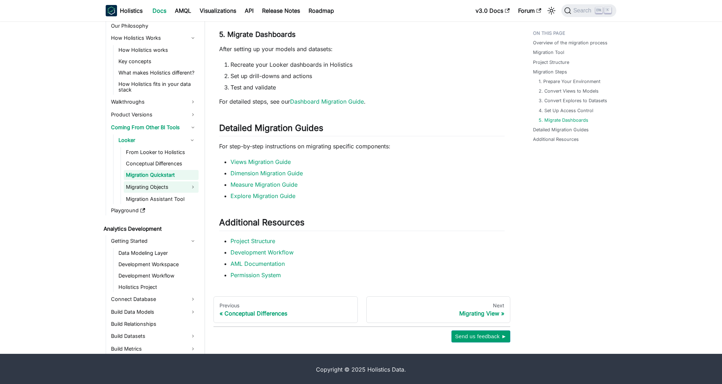
click at [151, 185] on link "Migrating Objects" at bounding box center [161, 186] width 75 height 11
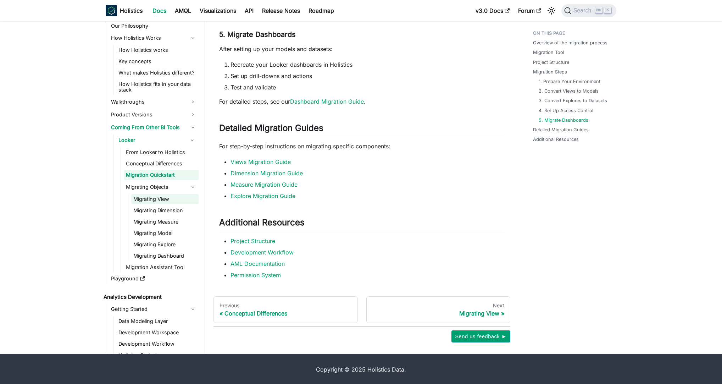
click at [179, 198] on link "Migrating View" at bounding box center [164, 199] width 67 height 10
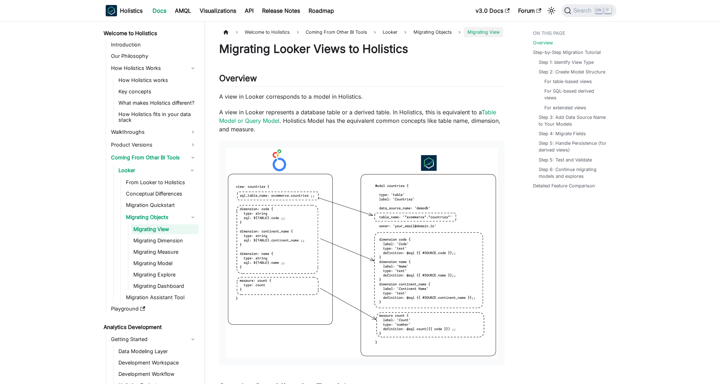
click at [173, 229] on link "Migrating View" at bounding box center [164, 229] width 67 height 10
click at [172, 244] on link "Migrating Dimension" at bounding box center [164, 240] width 67 height 10
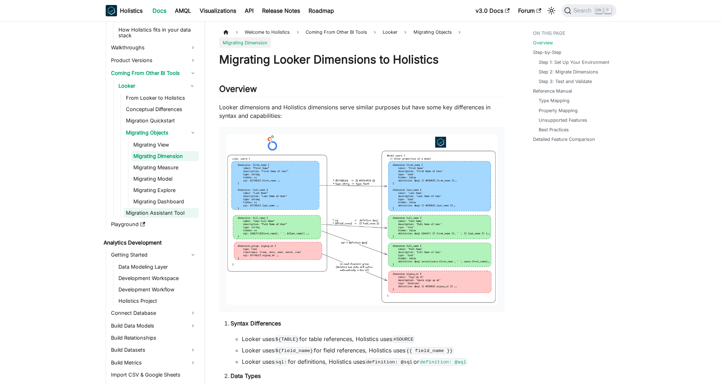
scroll to position [102, 0]
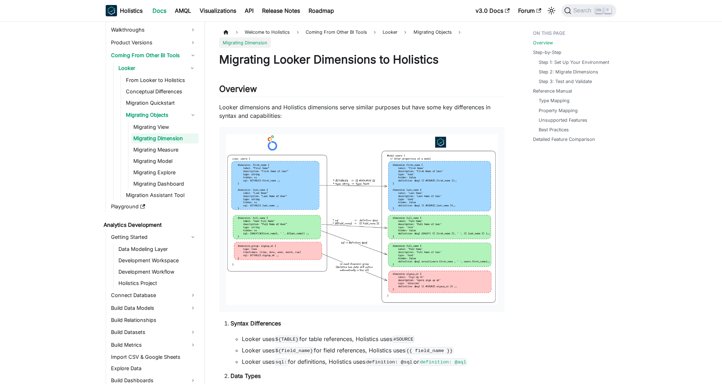
click at [175, 155] on ul "Migrating View Migrating Dimension Migrating Measure Migrating Model Migrating …" at bounding box center [163, 155] width 71 height 67
click at [166, 163] on link "Migrating Model" at bounding box center [164, 161] width 67 height 10
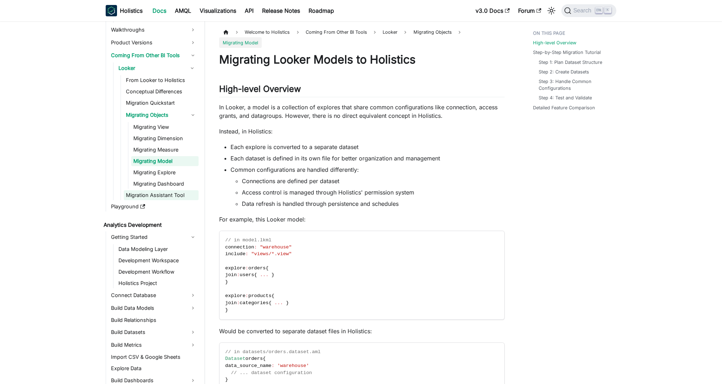
click at [169, 194] on link "Migration Assistant Tool" at bounding box center [161, 195] width 75 height 10
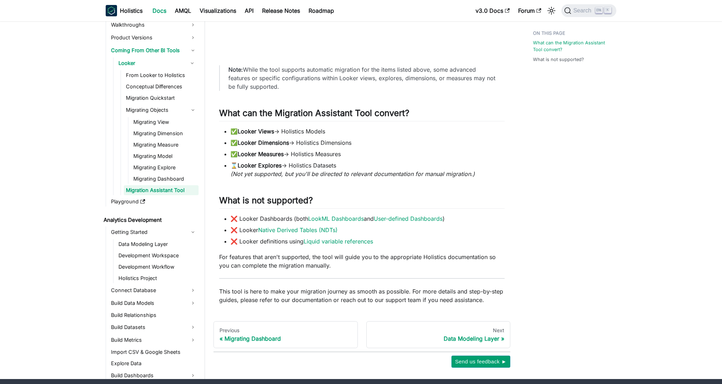
scroll to position [231, 0]
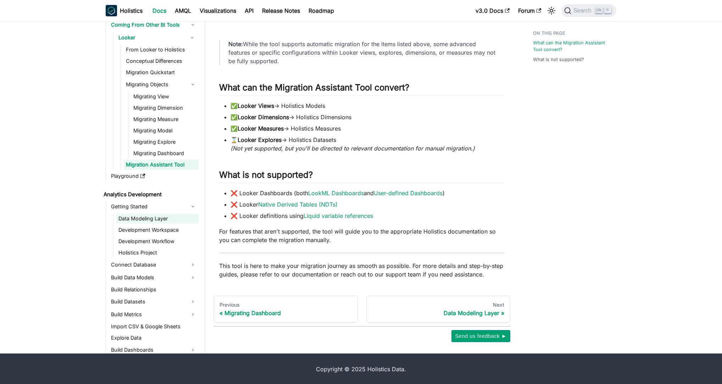
click at [164, 220] on link "Data Modeling Layer" at bounding box center [157, 218] width 82 height 10
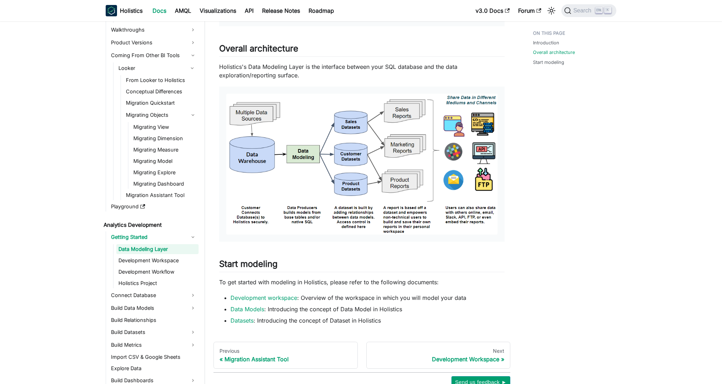
scroll to position [342, 0]
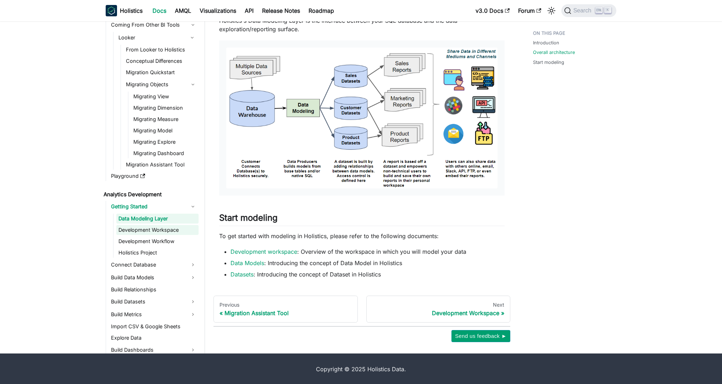
click at [174, 229] on link "Development Workspace" at bounding box center [157, 230] width 82 height 10
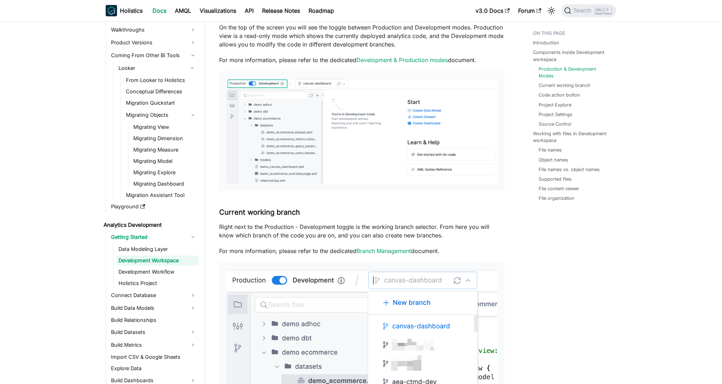
scroll to position [374, 0]
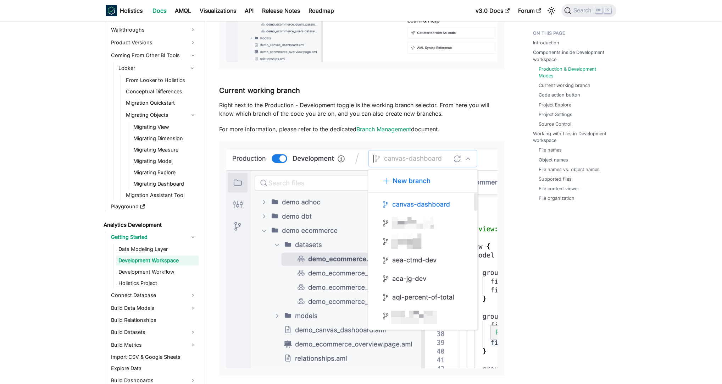
scroll to position [510, 0]
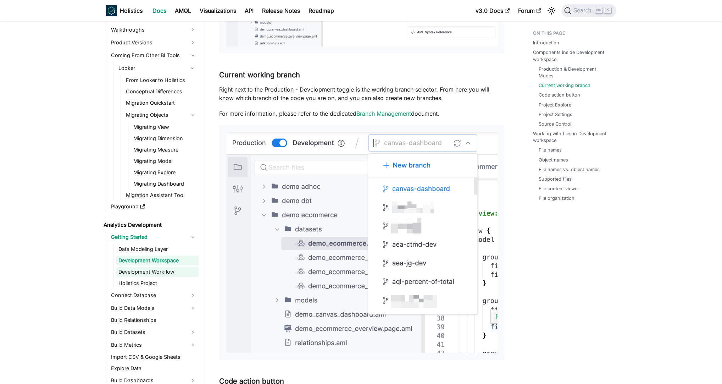
click at [160, 270] on link "Development Workflow" at bounding box center [157, 272] width 82 height 10
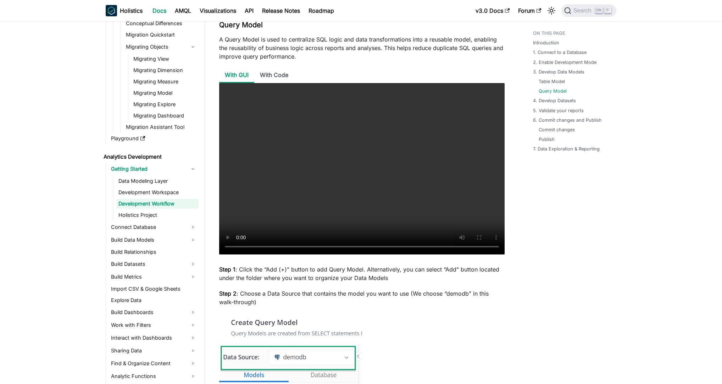
scroll to position [1497, 0]
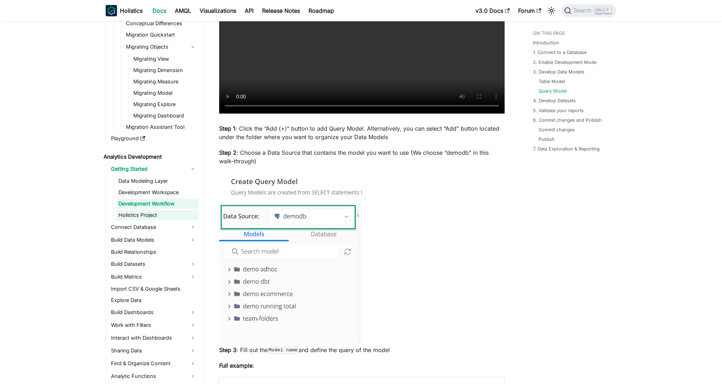
click at [164, 214] on link "Holistics Project" at bounding box center [157, 215] width 82 height 10
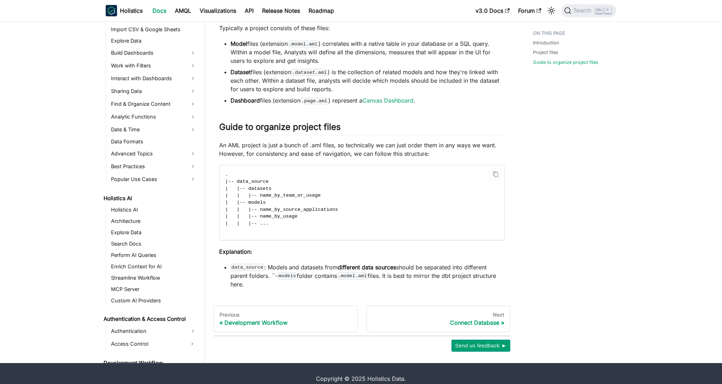
scroll to position [282, 0]
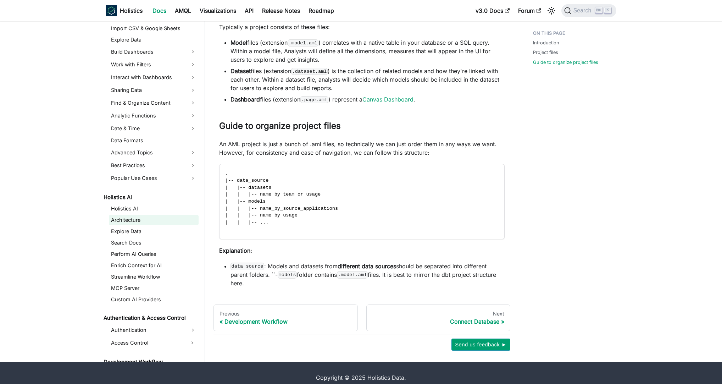
click at [173, 215] on link "Architecture" at bounding box center [154, 220] width 90 height 10
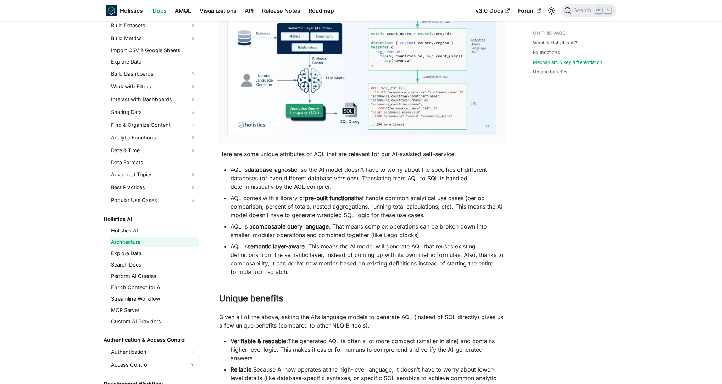
scroll to position [544, 0]
